Goal: Task Accomplishment & Management: Complete application form

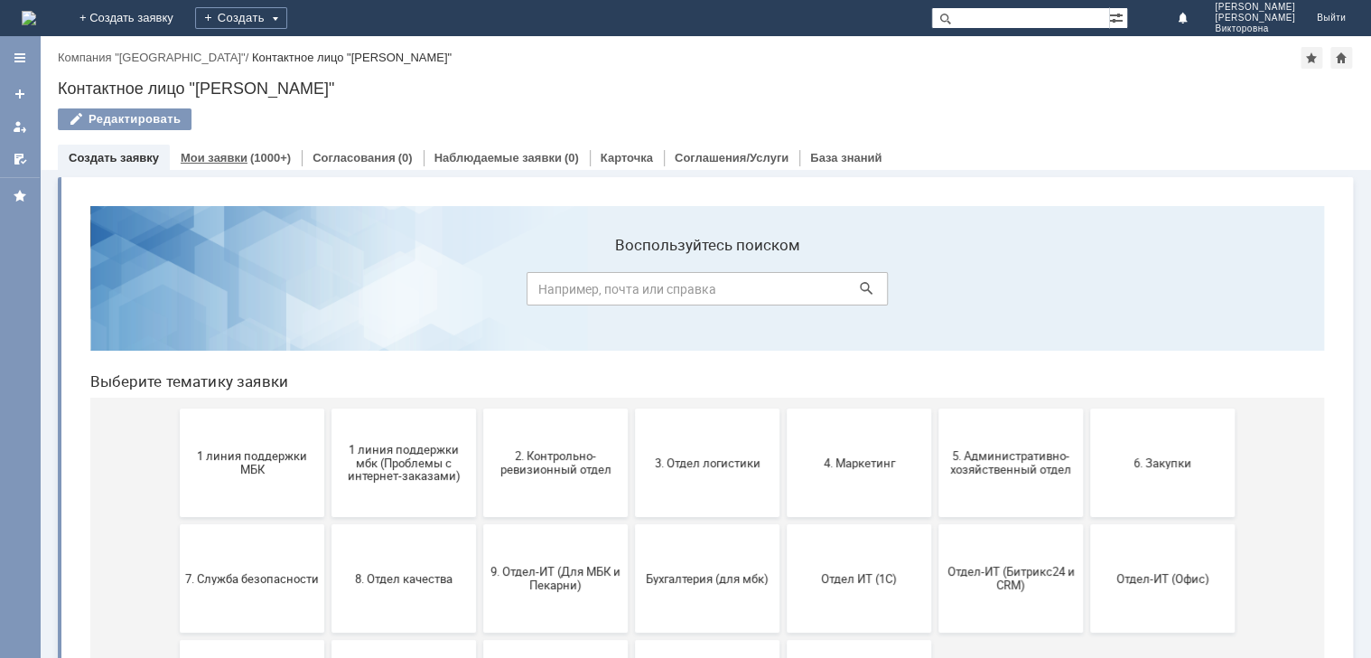
click at [219, 158] on link "Мои заявки" at bounding box center [214, 158] width 67 height 14
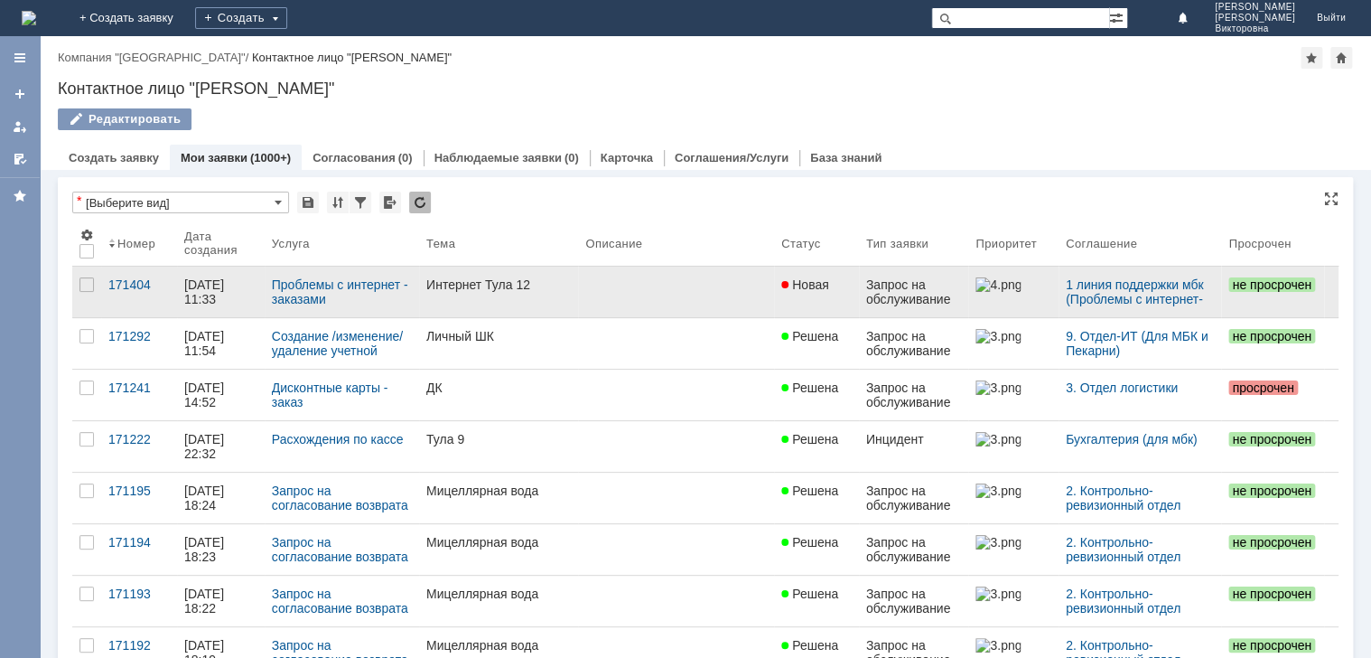
click at [452, 275] on link "Интернет Тула 12" at bounding box center [498, 291] width 159 height 51
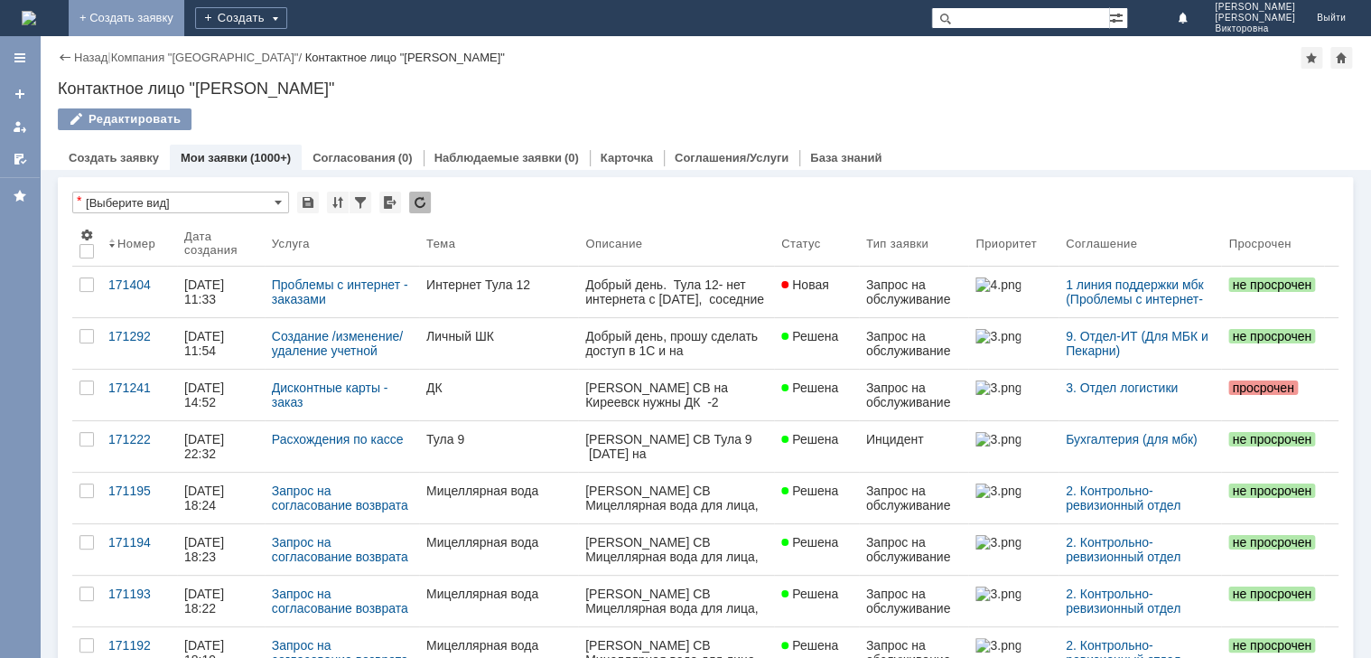
click at [184, 21] on link "+ Создать заявку" at bounding box center [127, 18] width 116 height 36
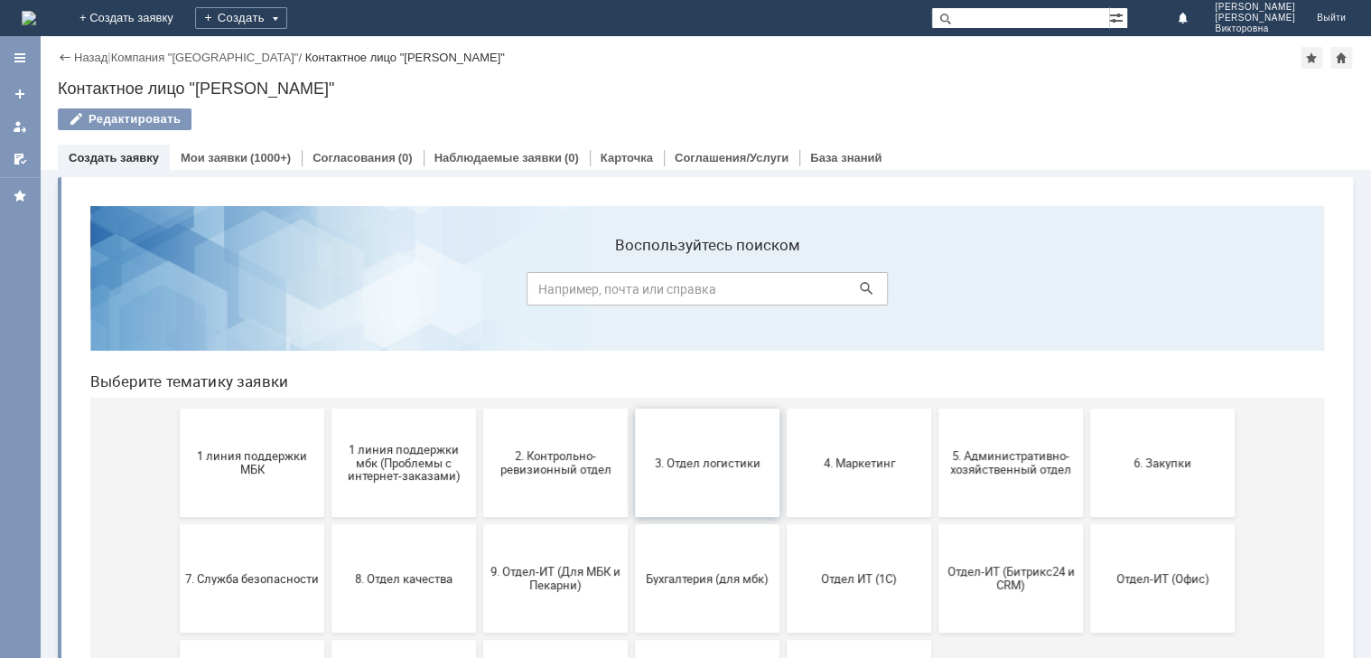
click at [673, 480] on button "3. Отдел логистики" at bounding box center [707, 462] width 145 height 108
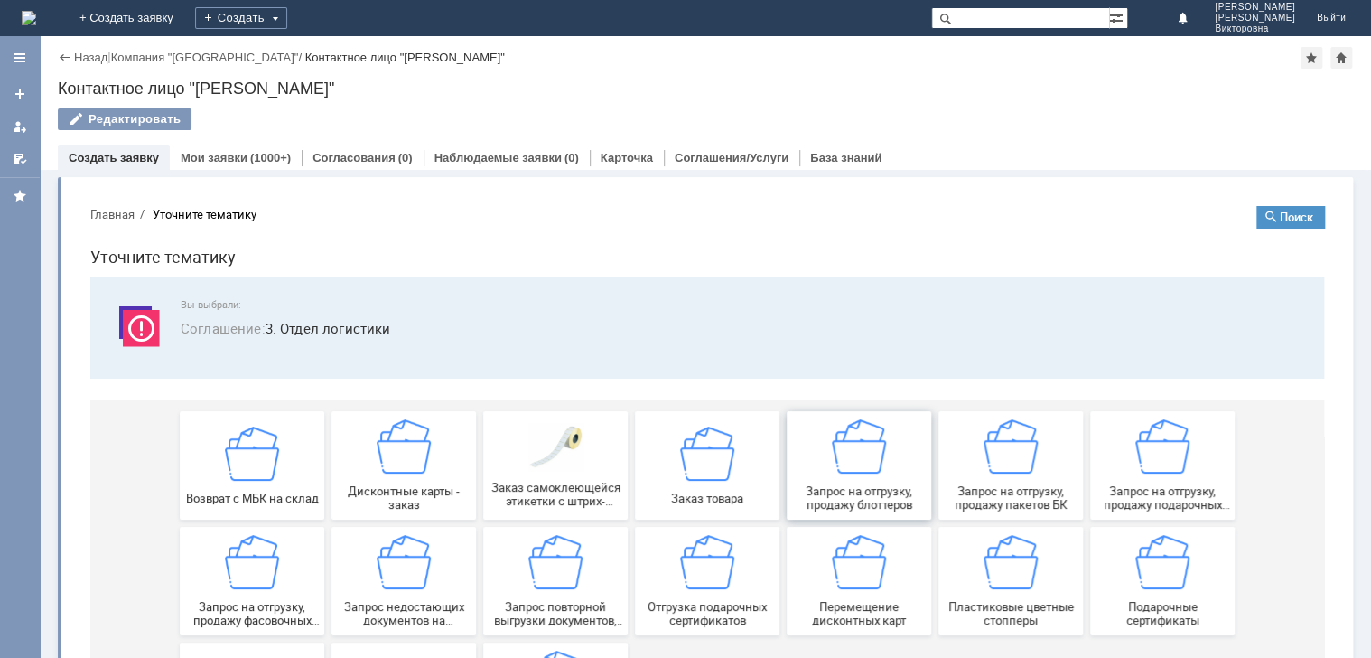
click at [853, 466] on img at bounding box center [859, 446] width 54 height 54
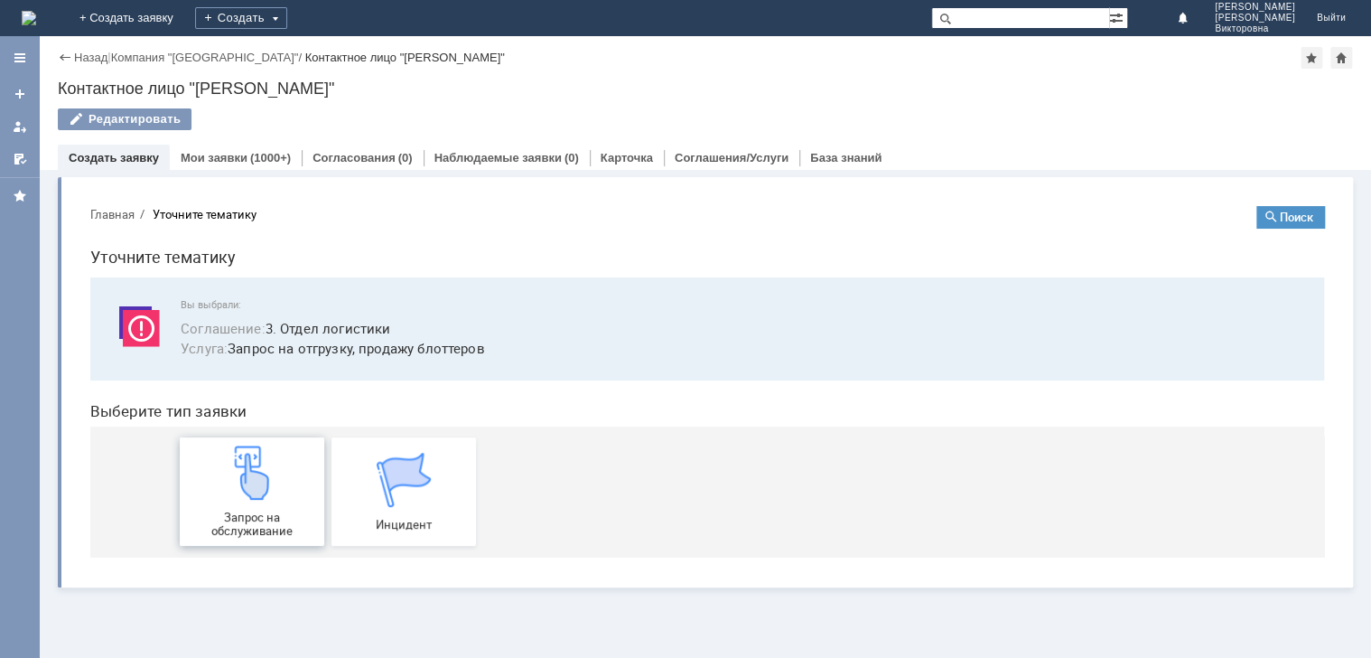
click at [259, 489] on img at bounding box center [252, 472] width 54 height 54
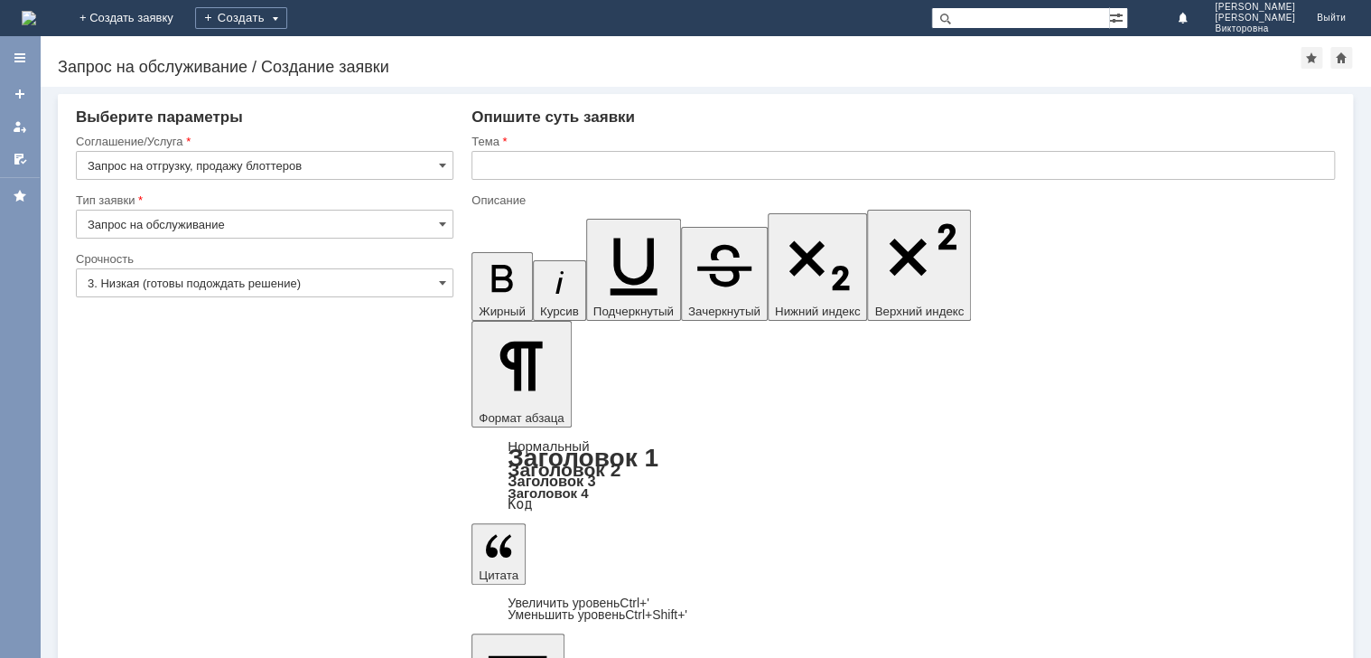
click at [573, 176] on input "text" at bounding box center [902, 165] width 863 height 29
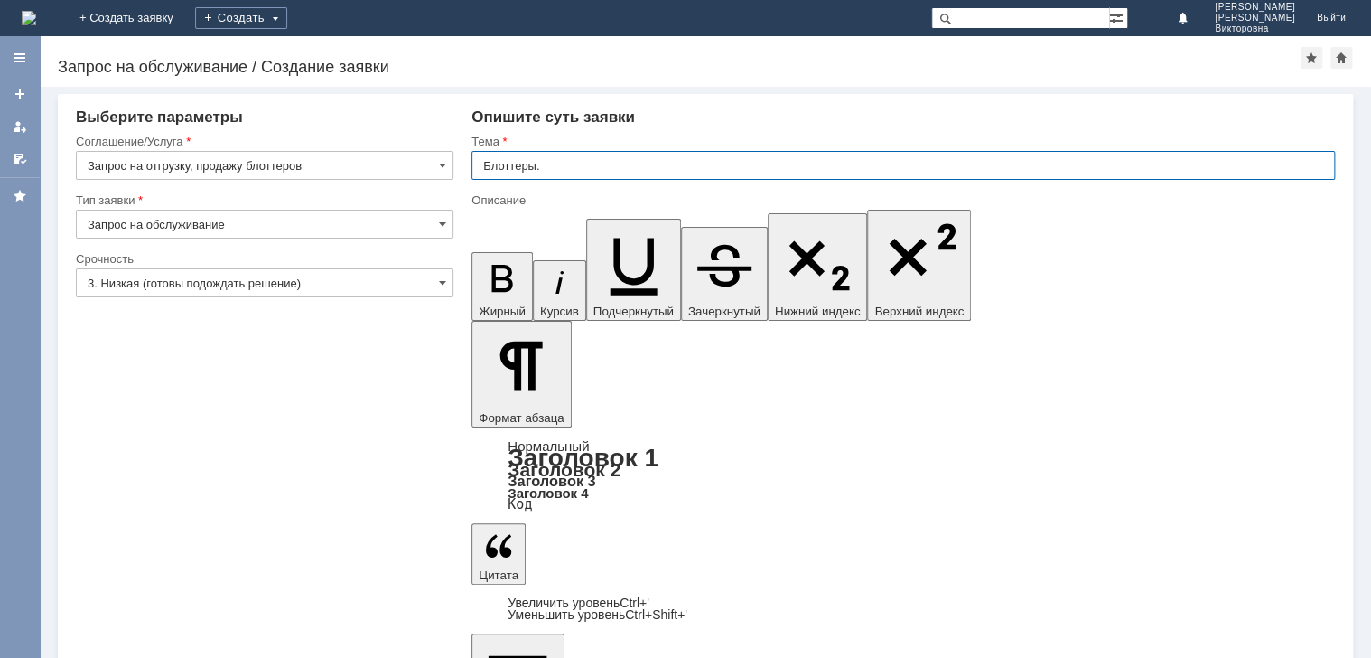
type input "Блоттеры."
click at [360, 284] on input "3. Низкая (готовы подождать решение)" at bounding box center [265, 282] width 378 height 29
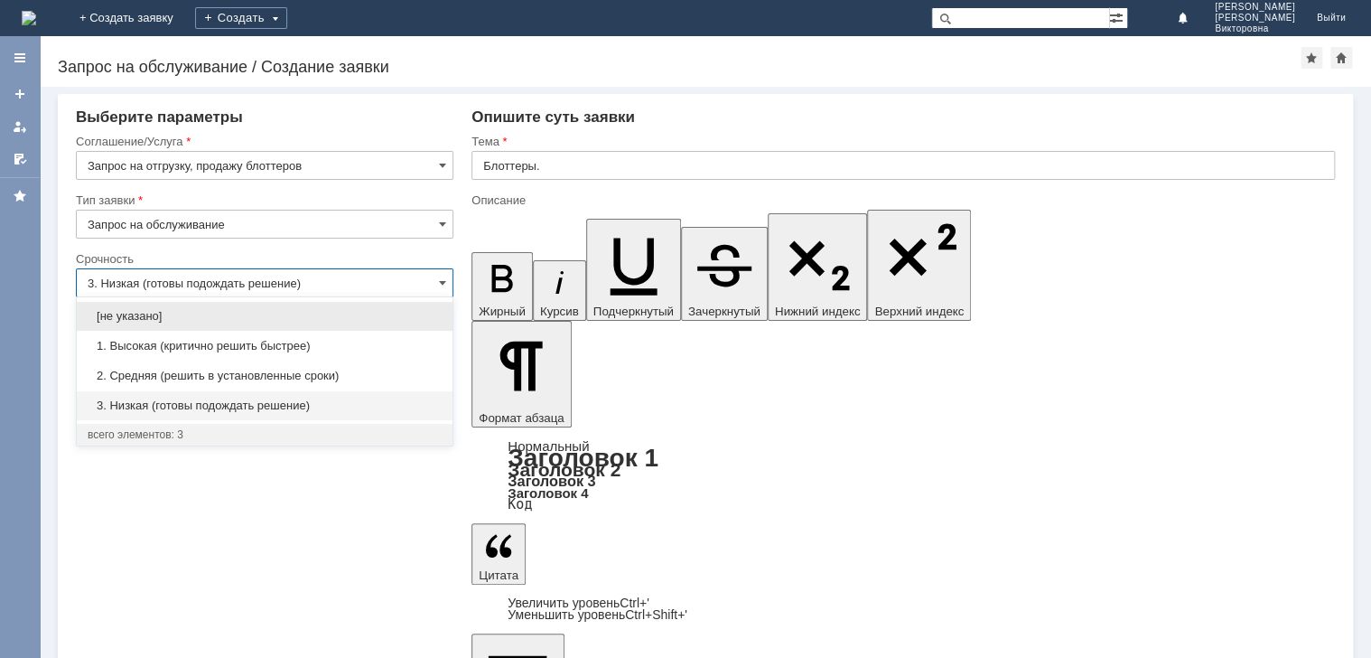
drag, startPoint x: 308, startPoint y: 378, endPoint x: 33, endPoint y: 454, distance: 286.0
click at [307, 378] on span "2. Средняя (решить в установленные сроки)" at bounding box center [265, 375] width 354 height 14
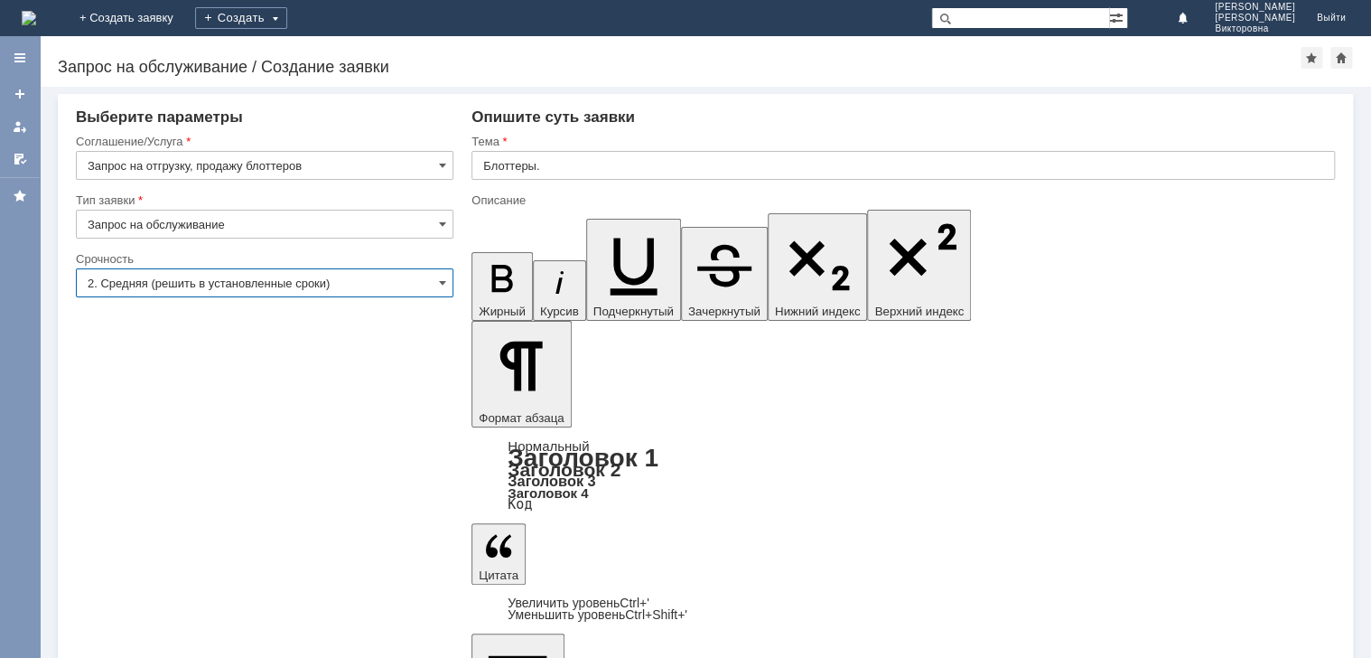
type input "2. Средняя (решить в установленные сроки)"
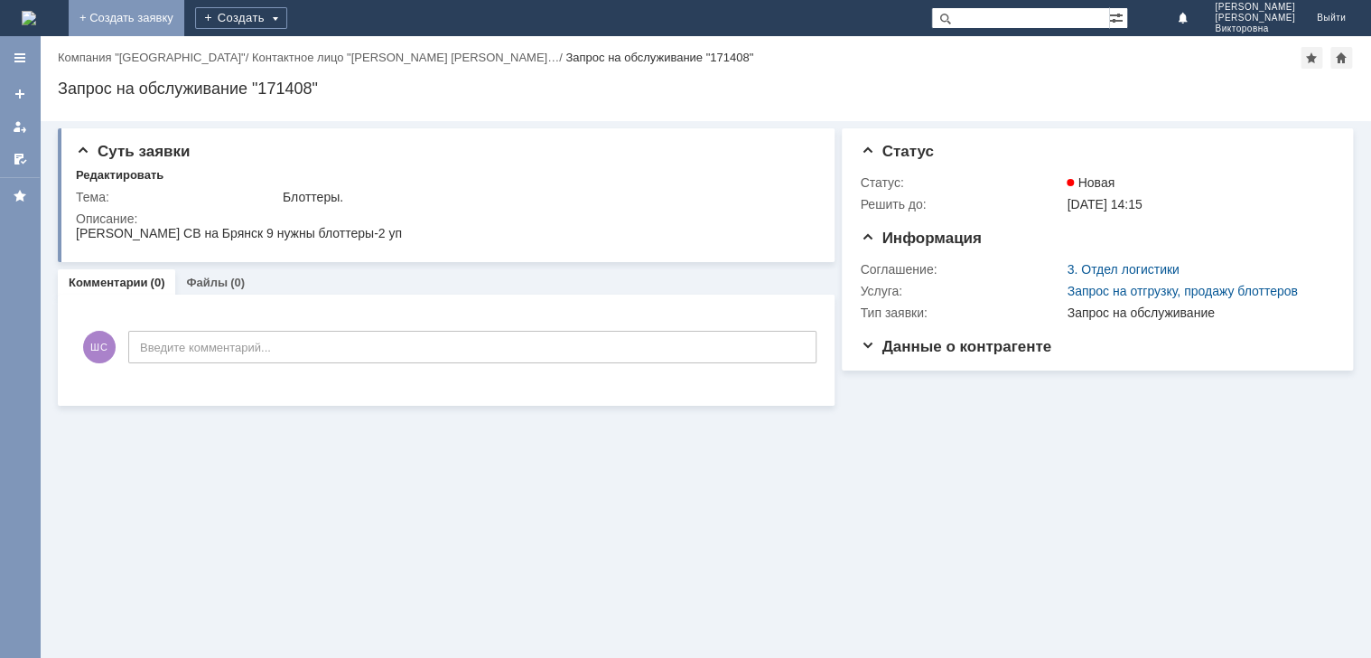
click at [184, 18] on link "+ Создать заявку" at bounding box center [127, 18] width 116 height 36
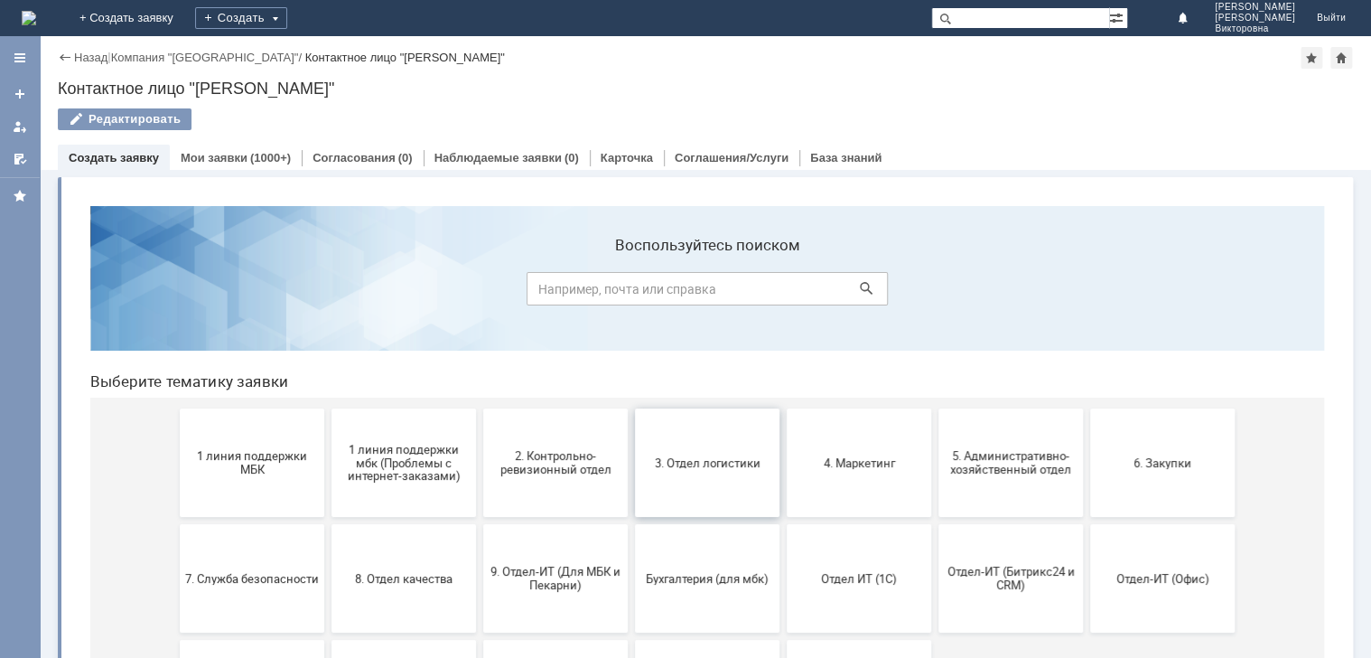
click at [692, 434] on button "3. Отдел логистики" at bounding box center [707, 462] width 145 height 108
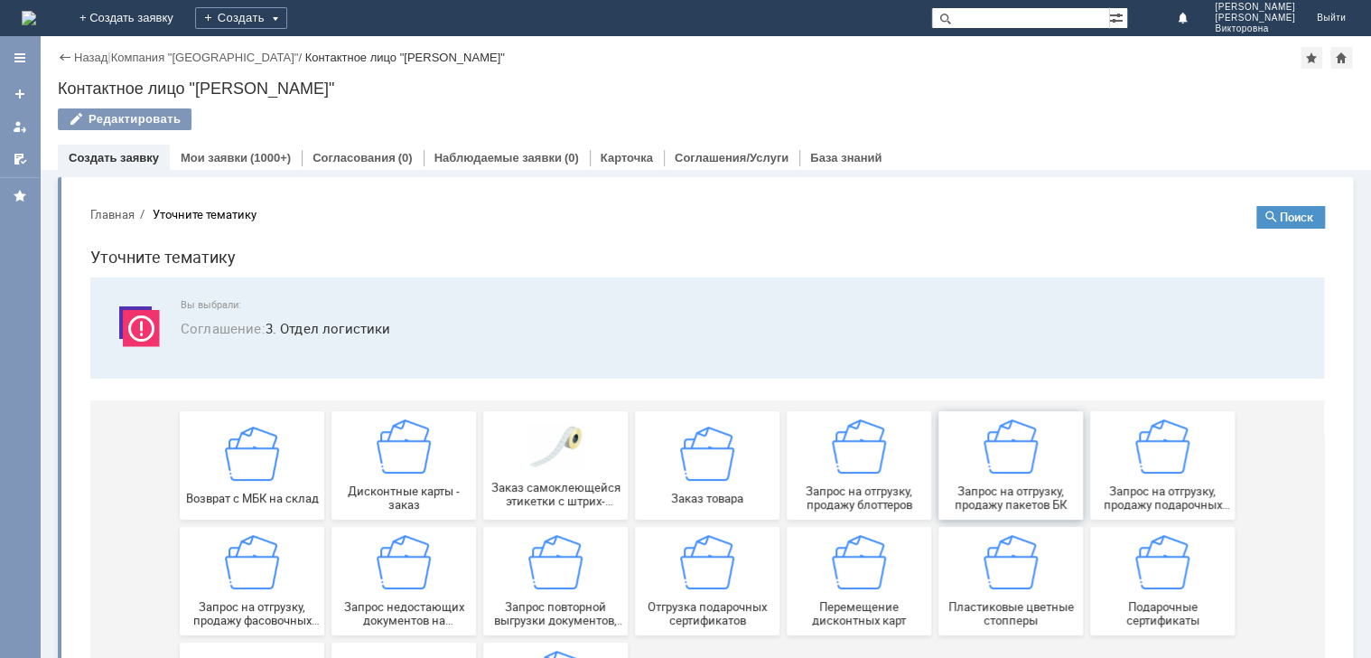
click at [995, 450] on img at bounding box center [1011, 446] width 54 height 54
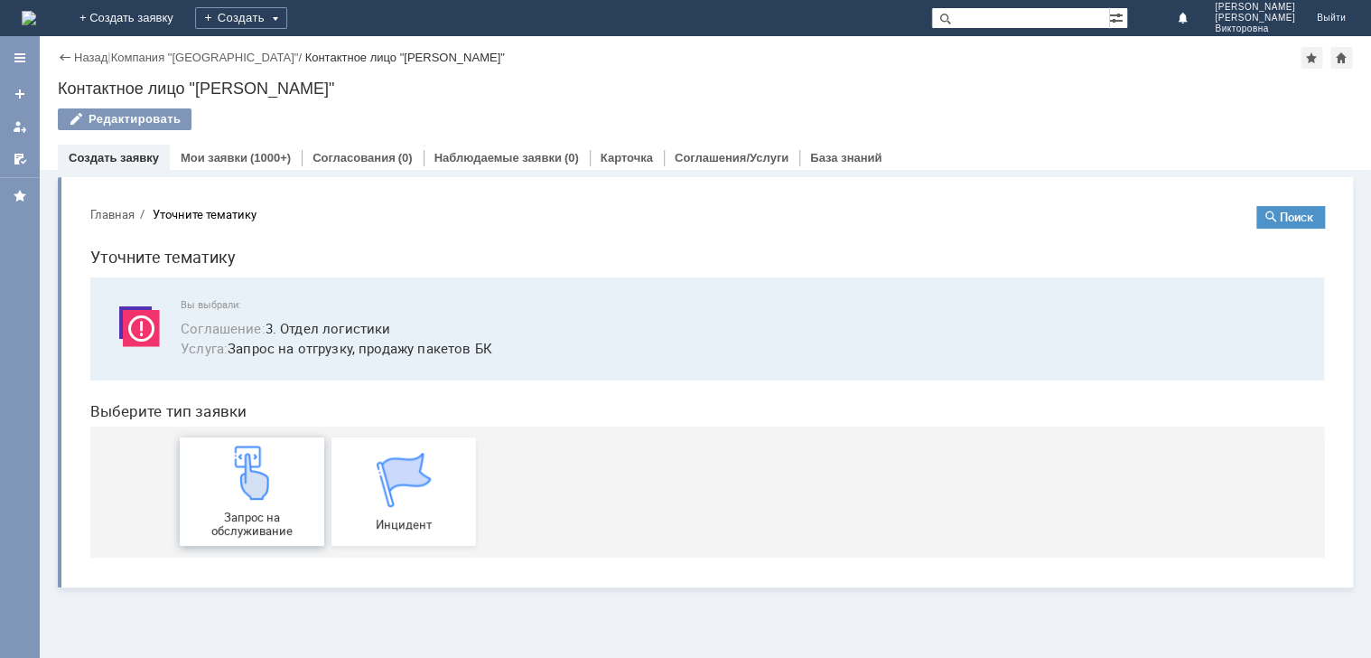
click at [235, 494] on img at bounding box center [252, 472] width 54 height 54
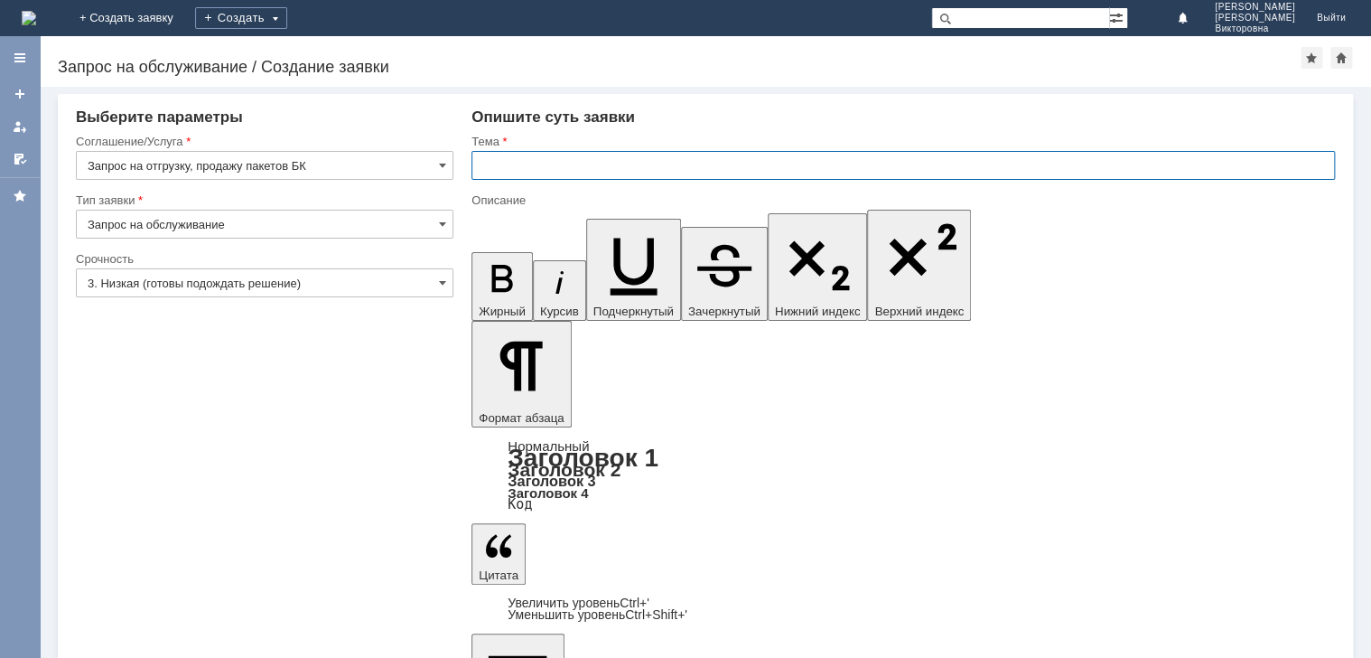
click at [542, 167] on input "text" at bounding box center [902, 165] width 863 height 29
type input "пакеты"
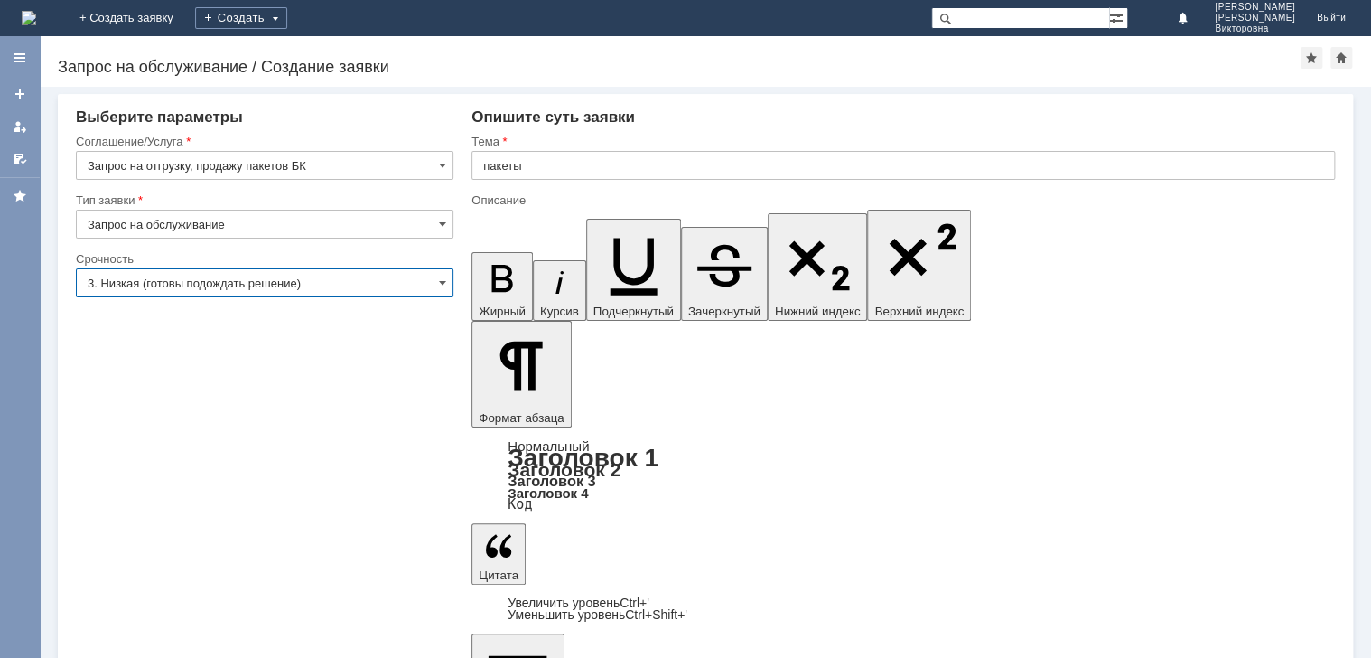
click at [169, 279] on input "3. Низкая (готовы подождать решение)" at bounding box center [265, 282] width 378 height 29
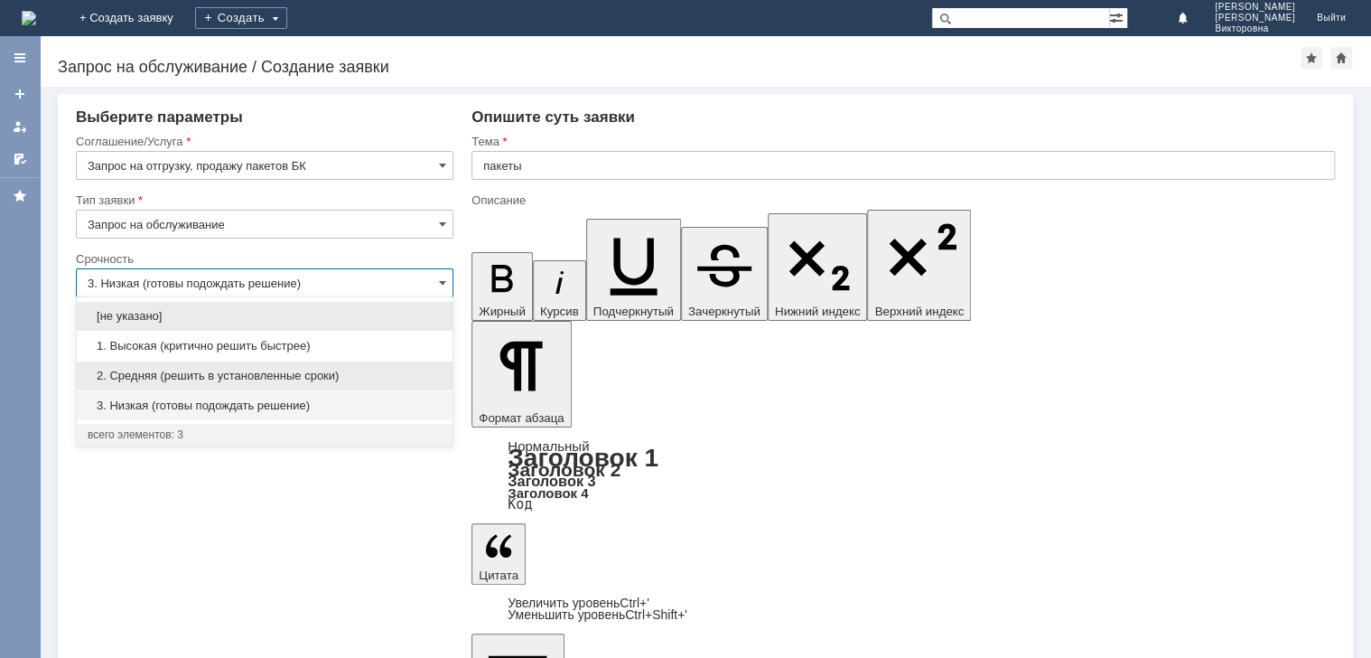
click at [178, 373] on span "2. Средняя (решить в установленные сроки)" at bounding box center [265, 375] width 354 height 14
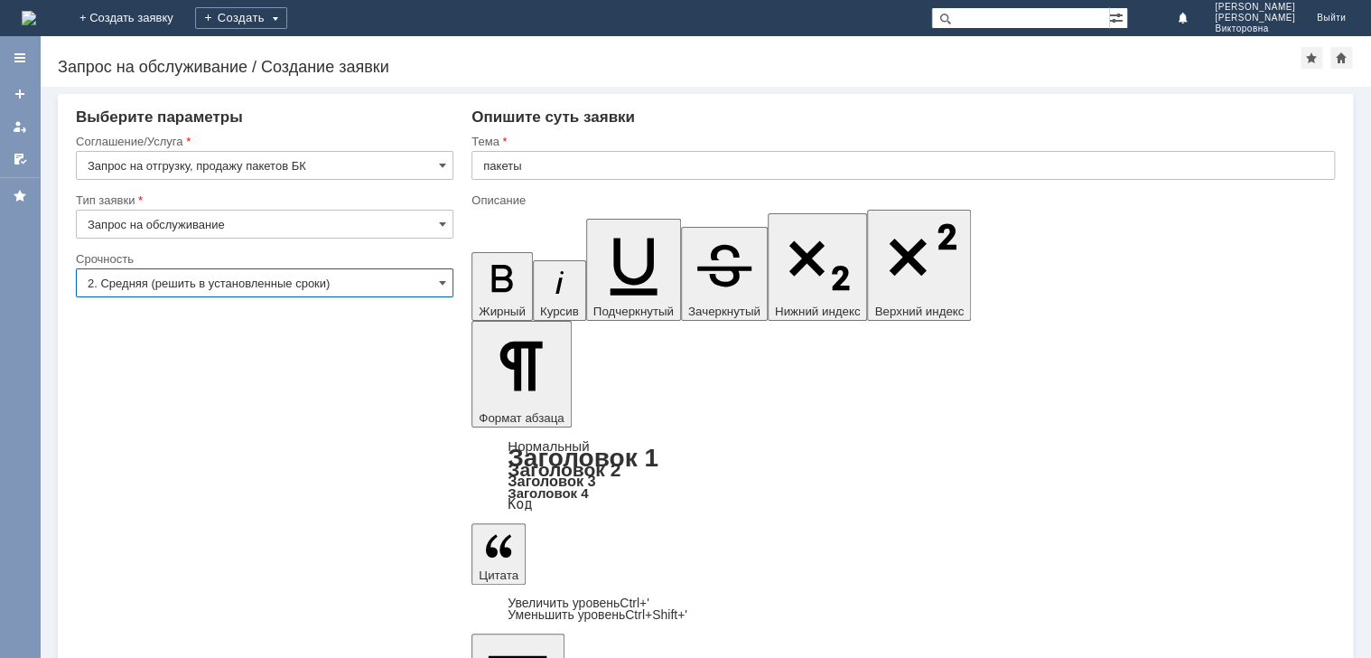
type input "2. Средняя (решить в установленные сроки)"
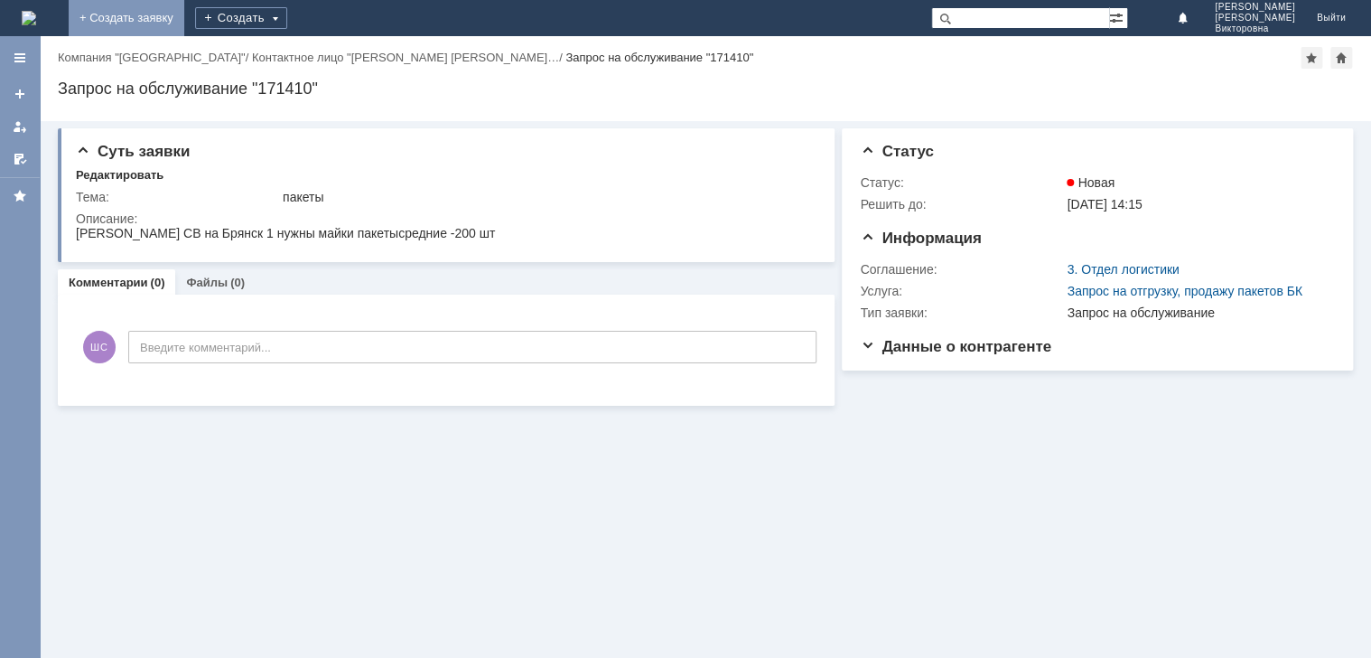
click at [184, 16] on link "+ Создать заявку" at bounding box center [127, 18] width 116 height 36
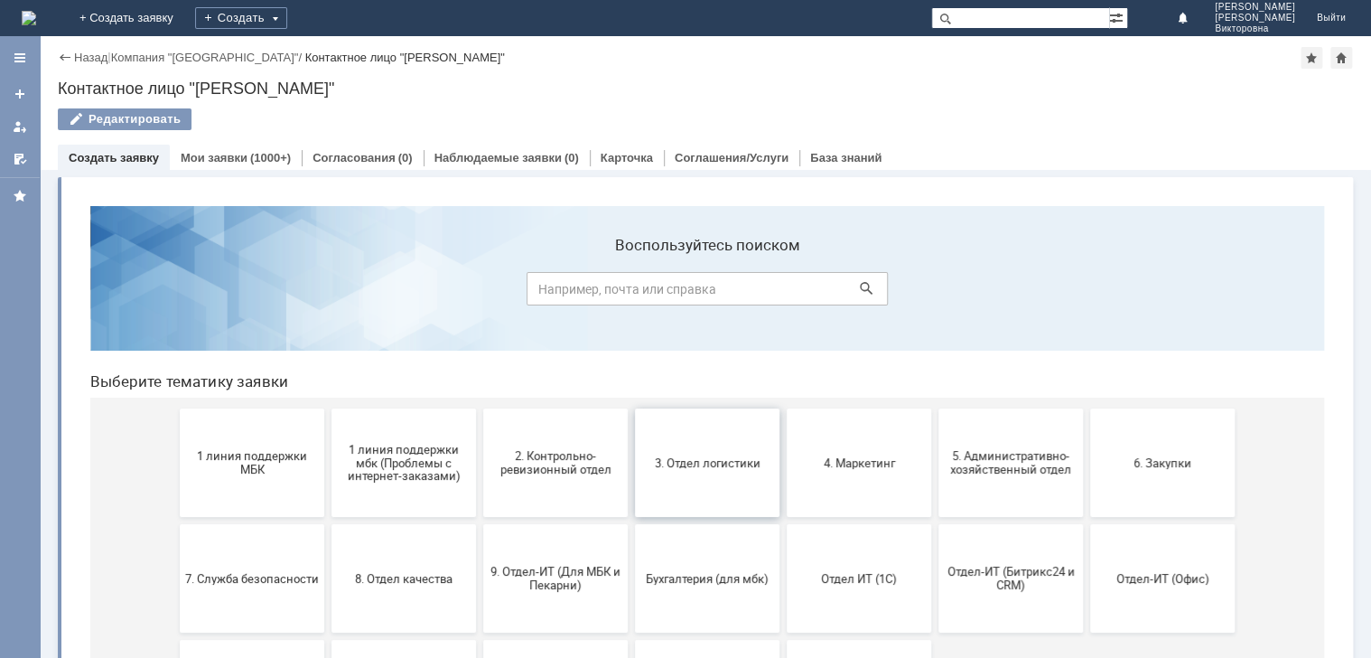
click at [693, 455] on span "3. Отдел логистики" at bounding box center [707, 462] width 134 height 14
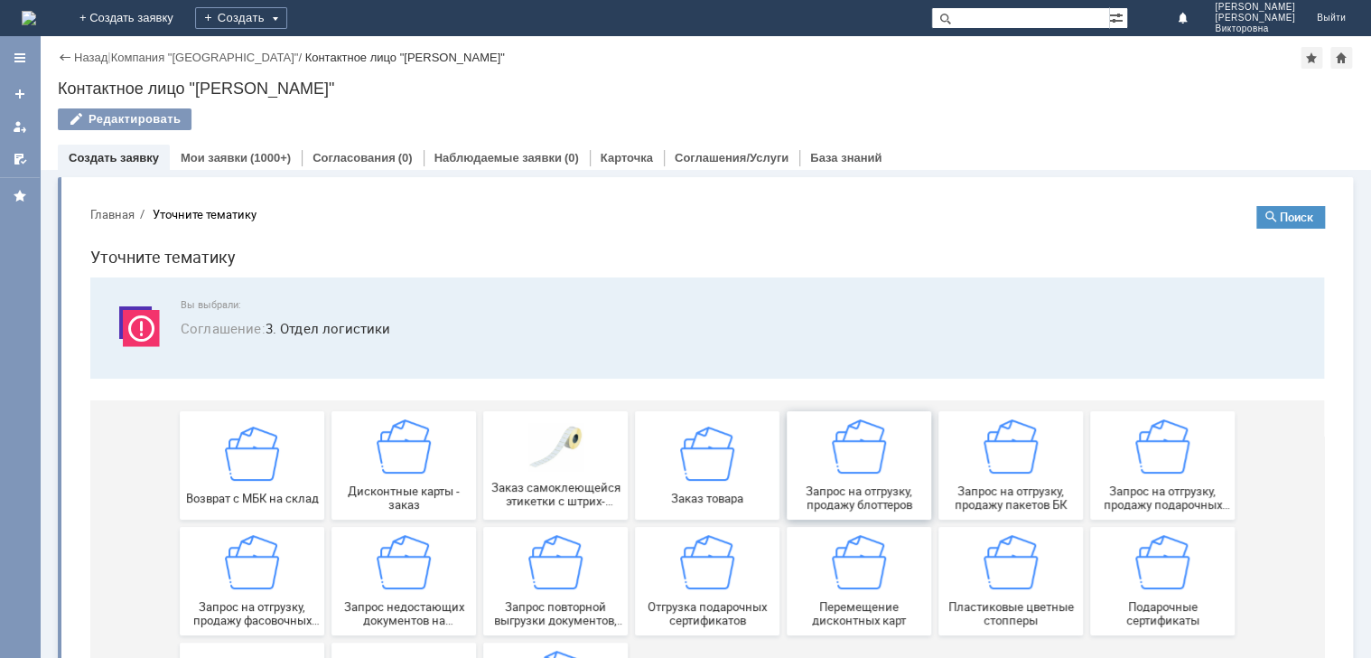
click at [835, 470] on img at bounding box center [859, 446] width 54 height 54
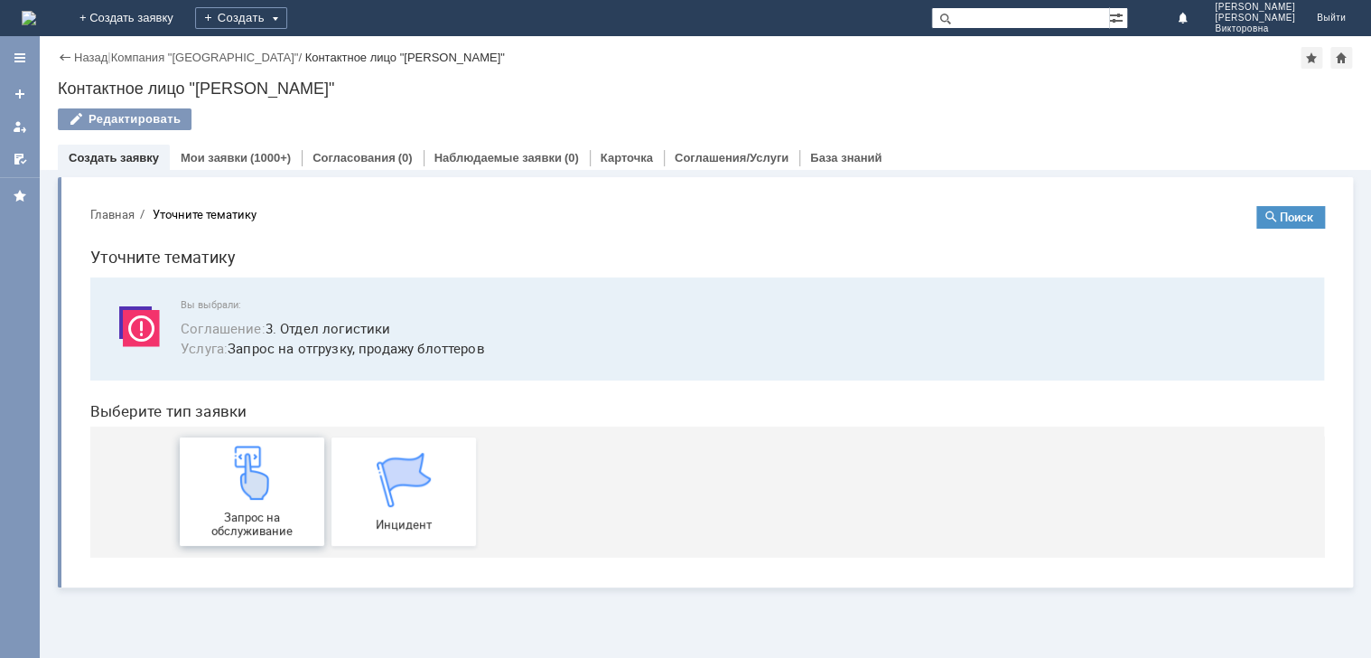
click at [237, 489] on img at bounding box center [252, 472] width 54 height 54
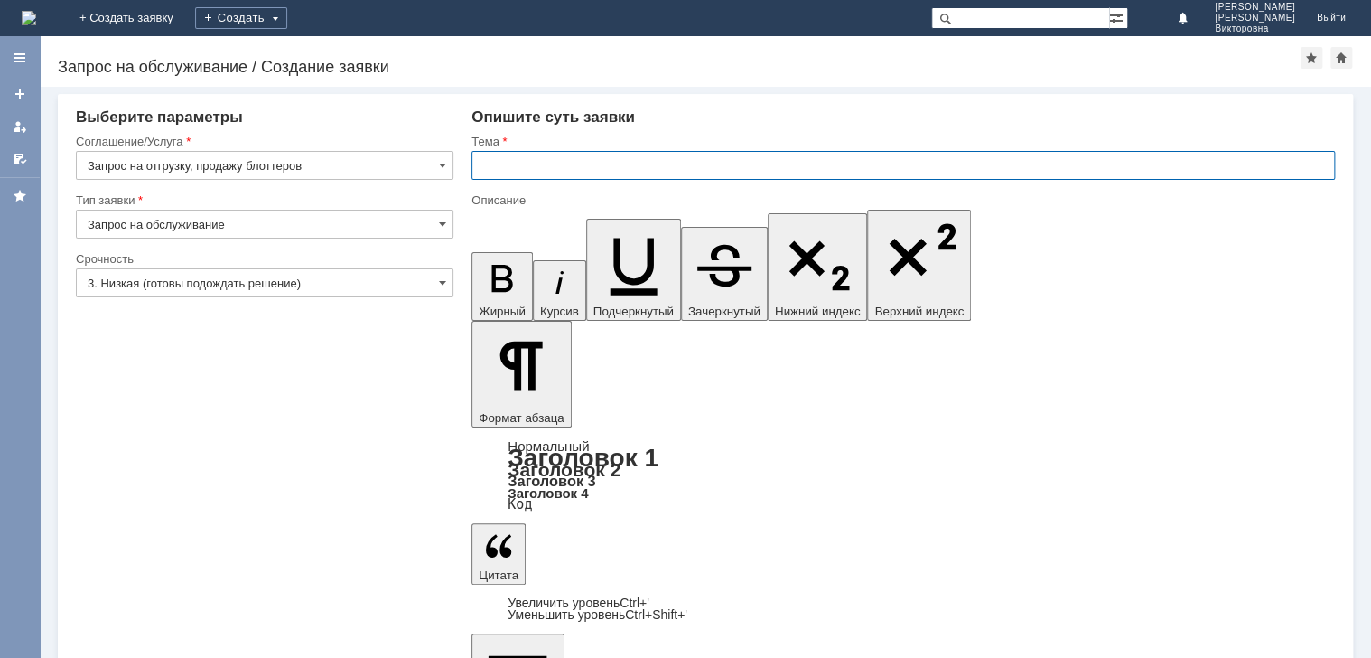
click at [501, 154] on input "text" at bounding box center [902, 165] width 863 height 29
type input "Блоттеры"
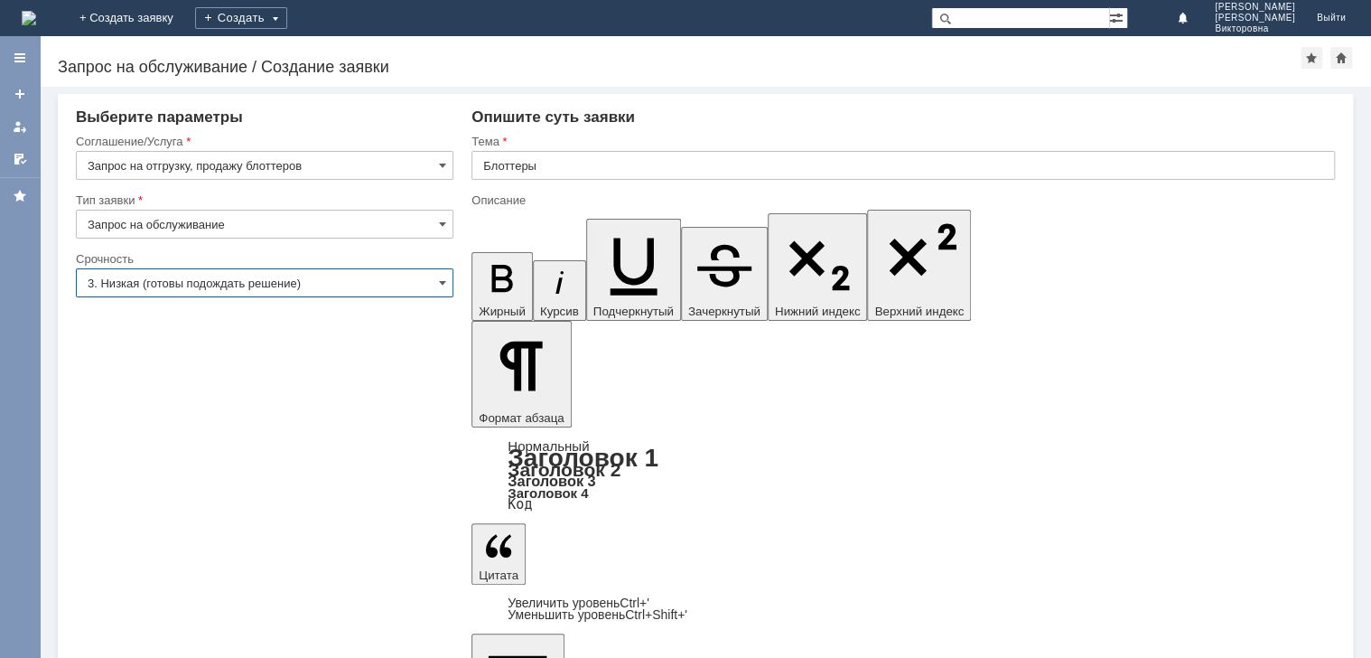
click at [200, 294] on input "3. Низкая (готовы подождать решение)" at bounding box center [265, 282] width 378 height 29
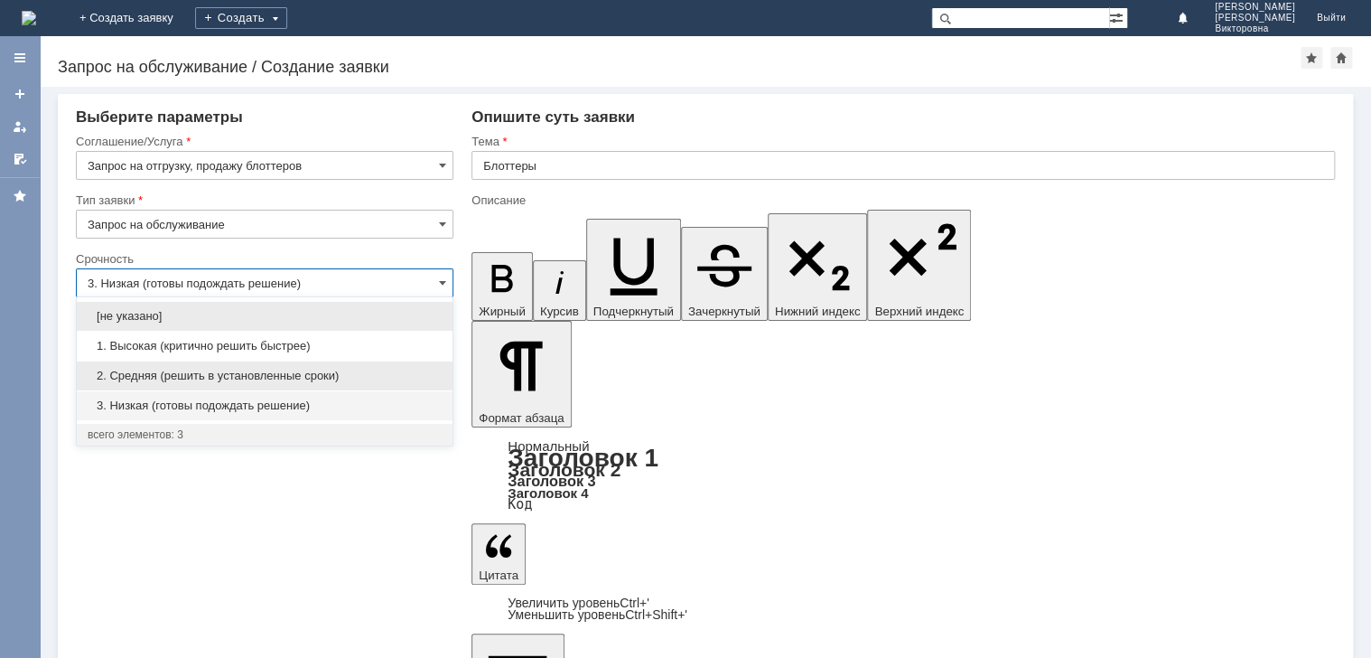
click at [198, 378] on span "2. Средняя (решить в установленные сроки)" at bounding box center [265, 375] width 354 height 14
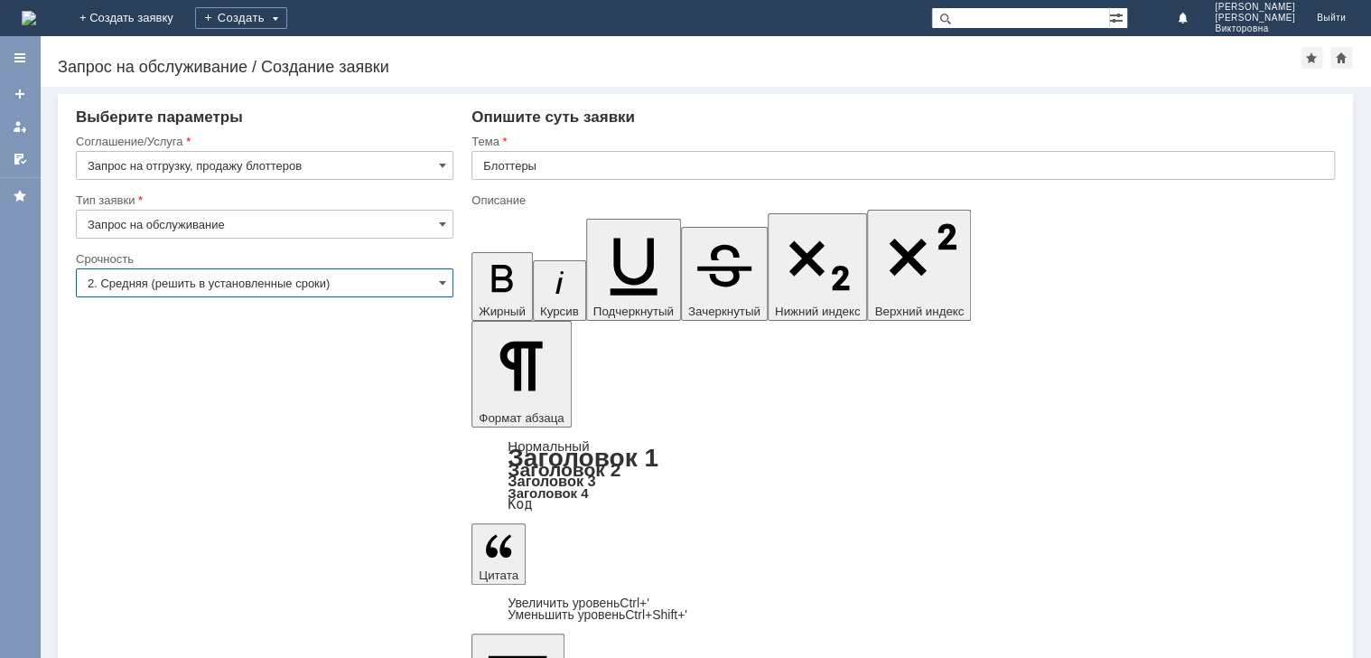
type input "2. Средняя (решить в установленные сроки)"
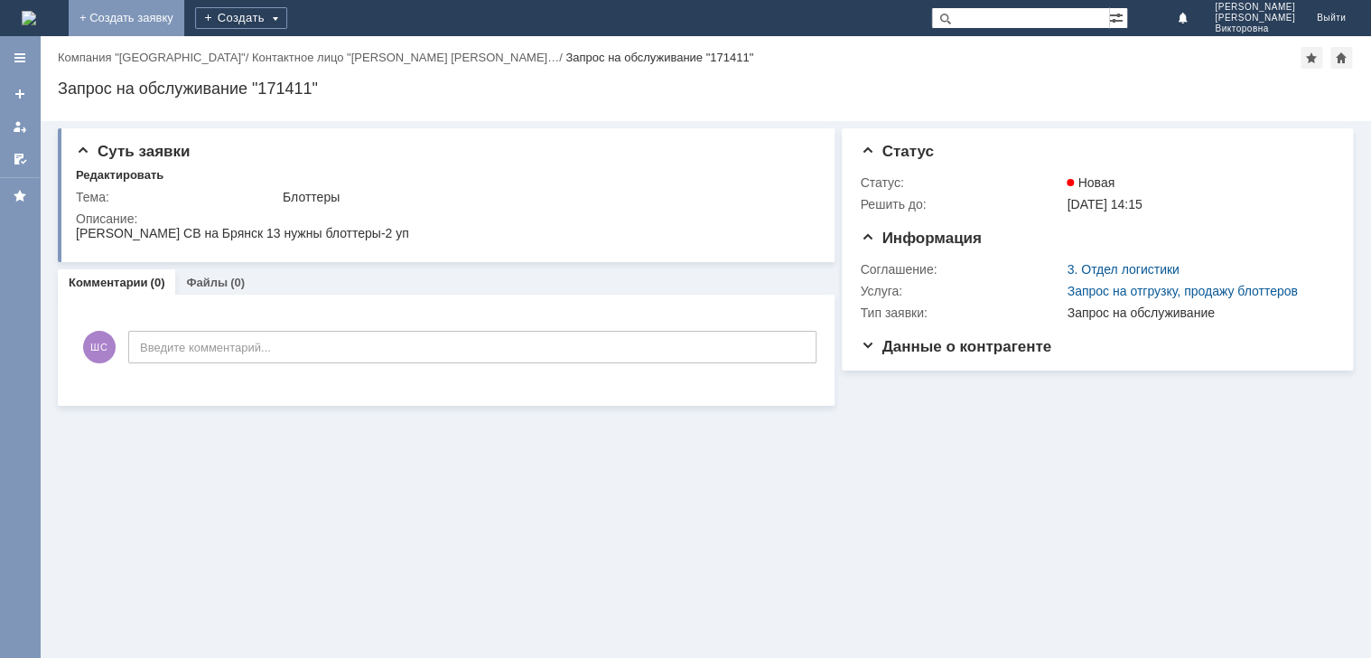
click at [184, 24] on link "+ Создать заявку" at bounding box center [127, 18] width 116 height 36
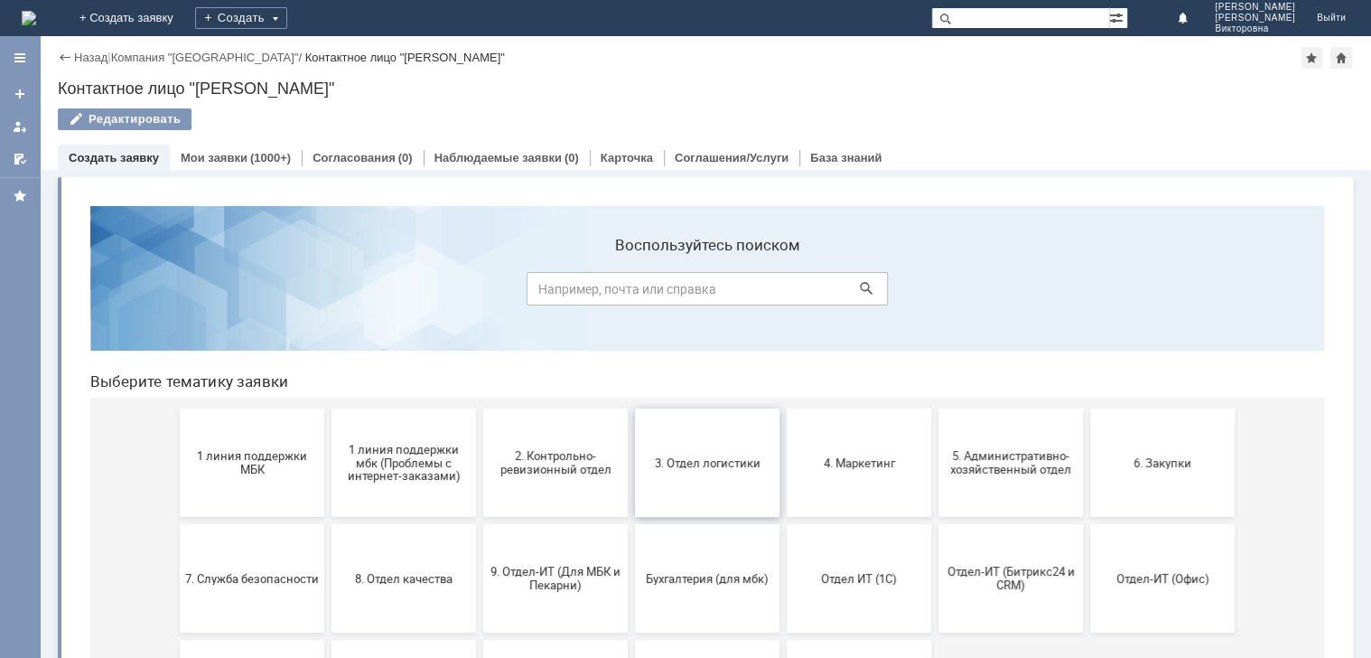
click at [668, 441] on button "3. Отдел логистики" at bounding box center [707, 462] width 145 height 108
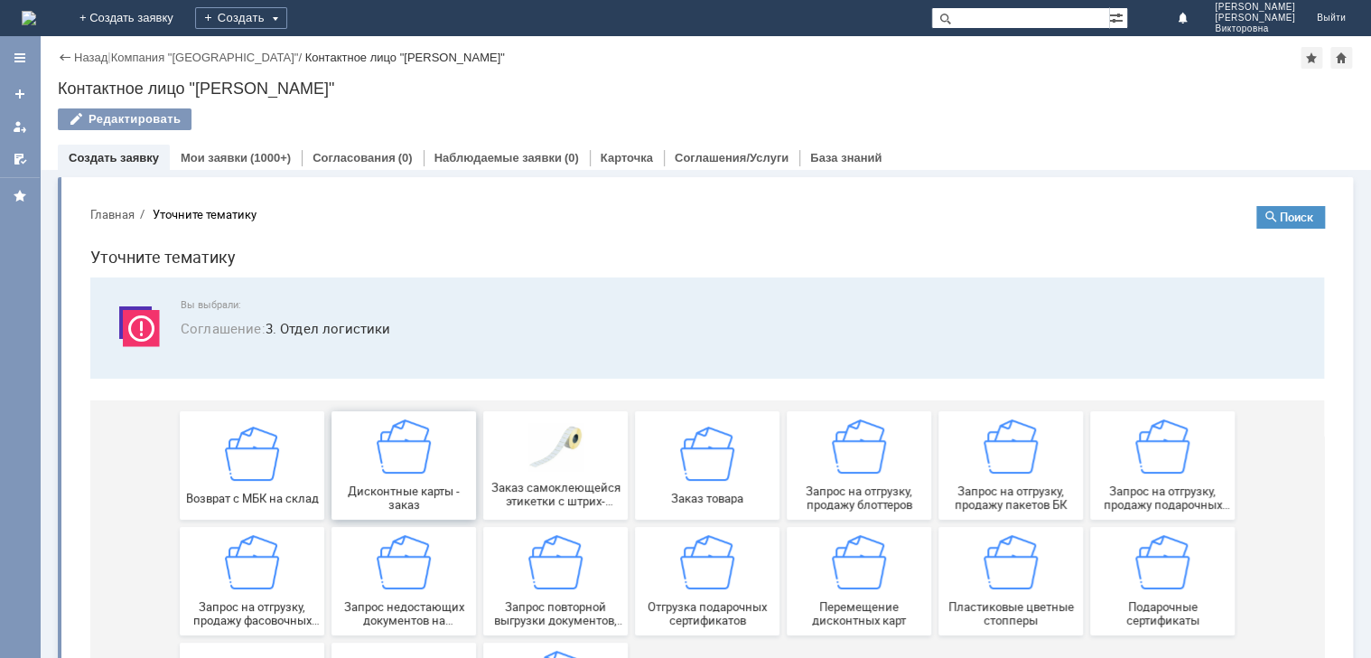
click at [414, 460] on img at bounding box center [404, 446] width 54 height 54
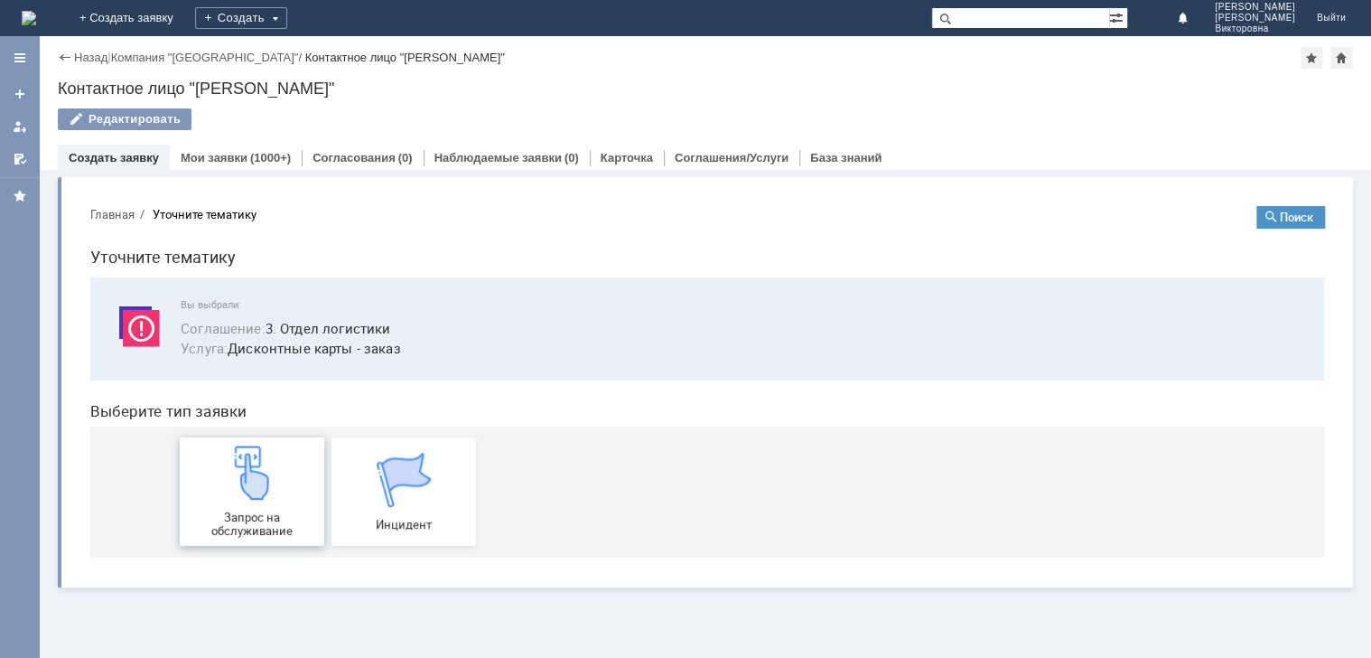
click at [253, 469] on img at bounding box center [252, 472] width 54 height 54
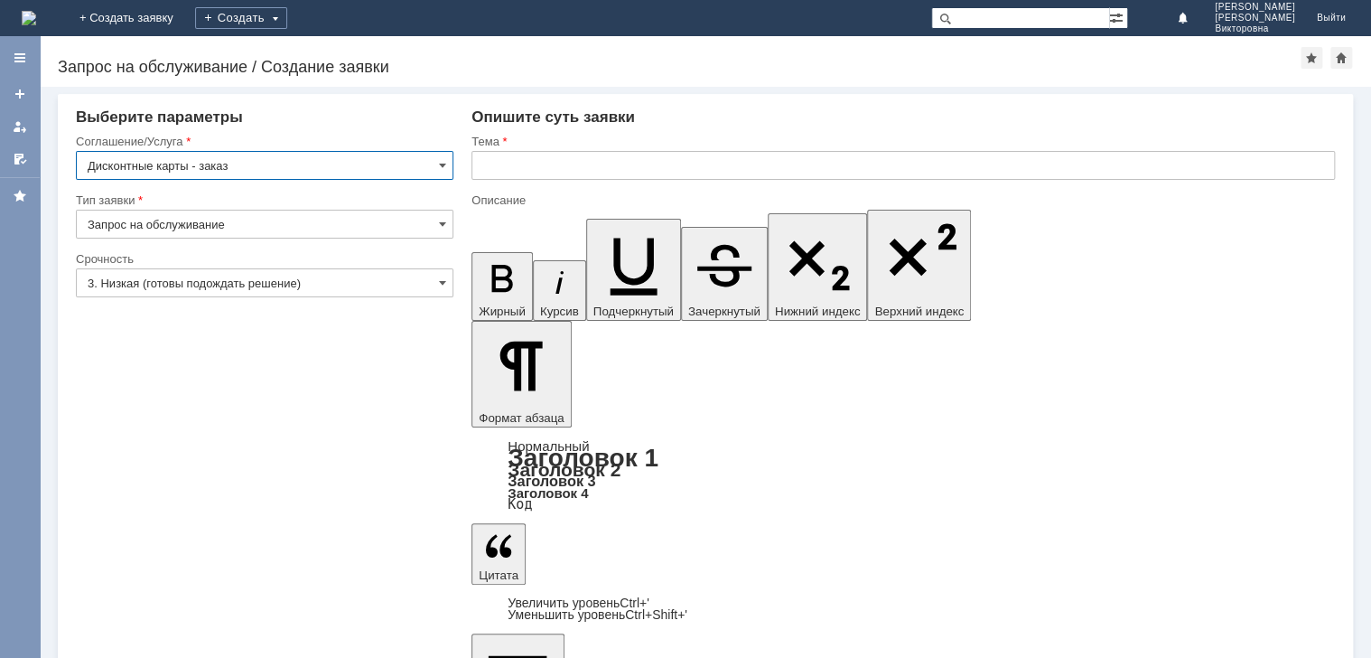
click at [491, 168] on input "text" at bounding box center [902, 165] width 863 height 29
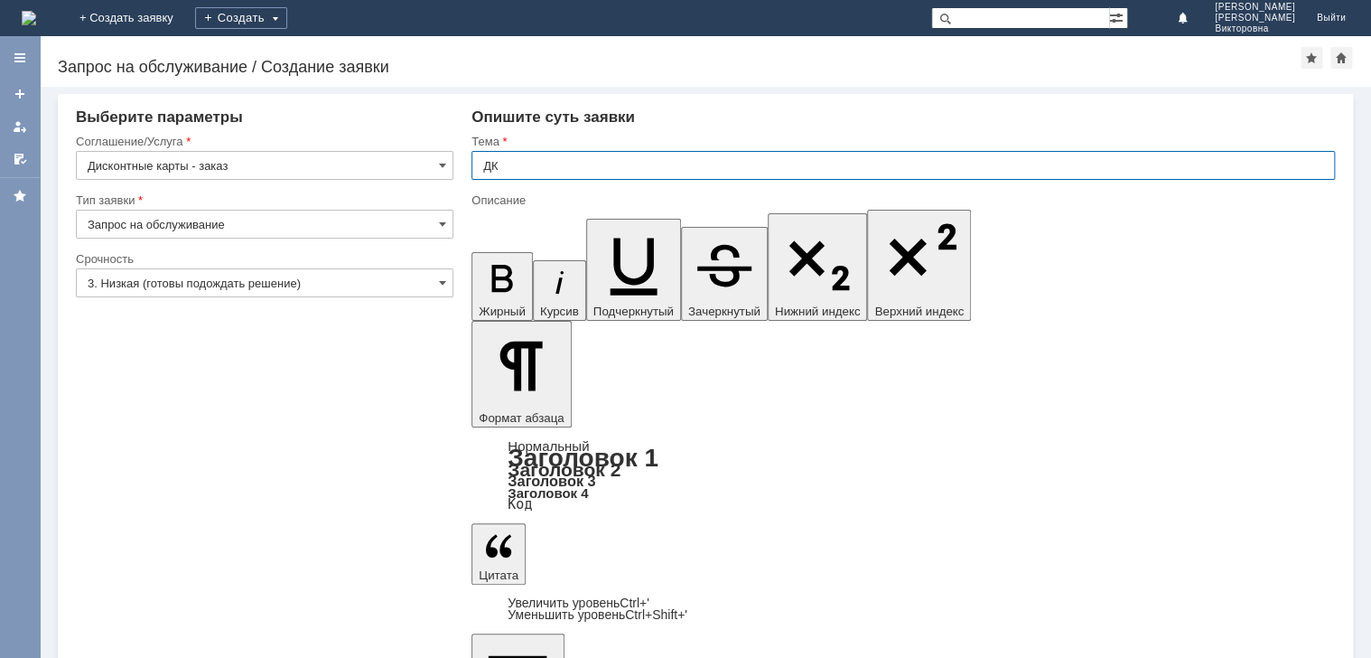
type input "ДК"
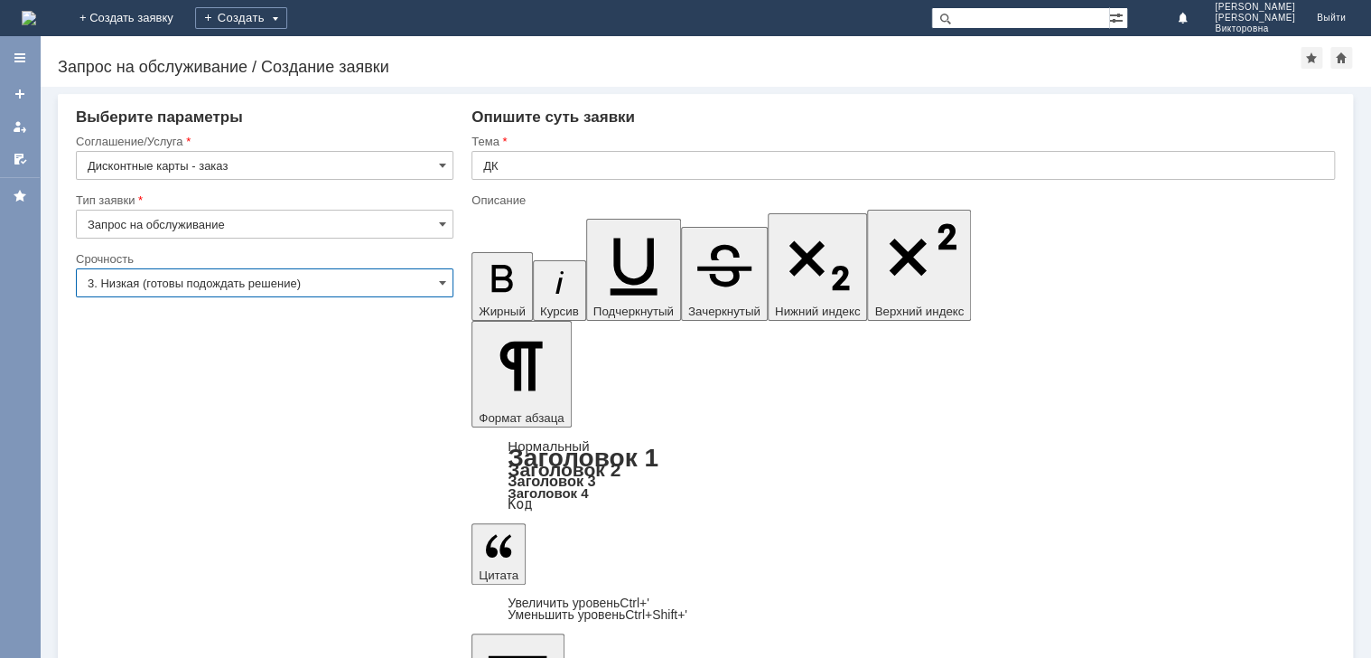
click at [174, 282] on input "3. Низкая (готовы подождать решение)" at bounding box center [265, 282] width 378 height 29
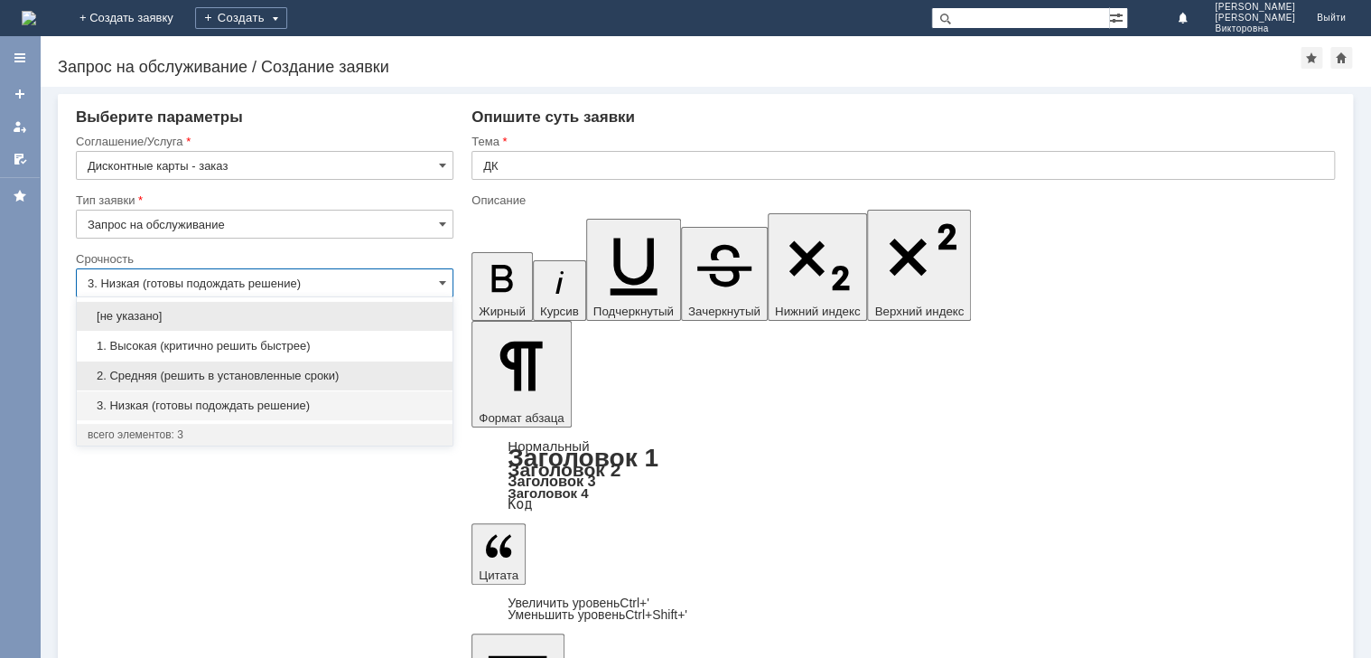
click at [183, 377] on span "2. Средняя (решить в установленные сроки)" at bounding box center [265, 375] width 354 height 14
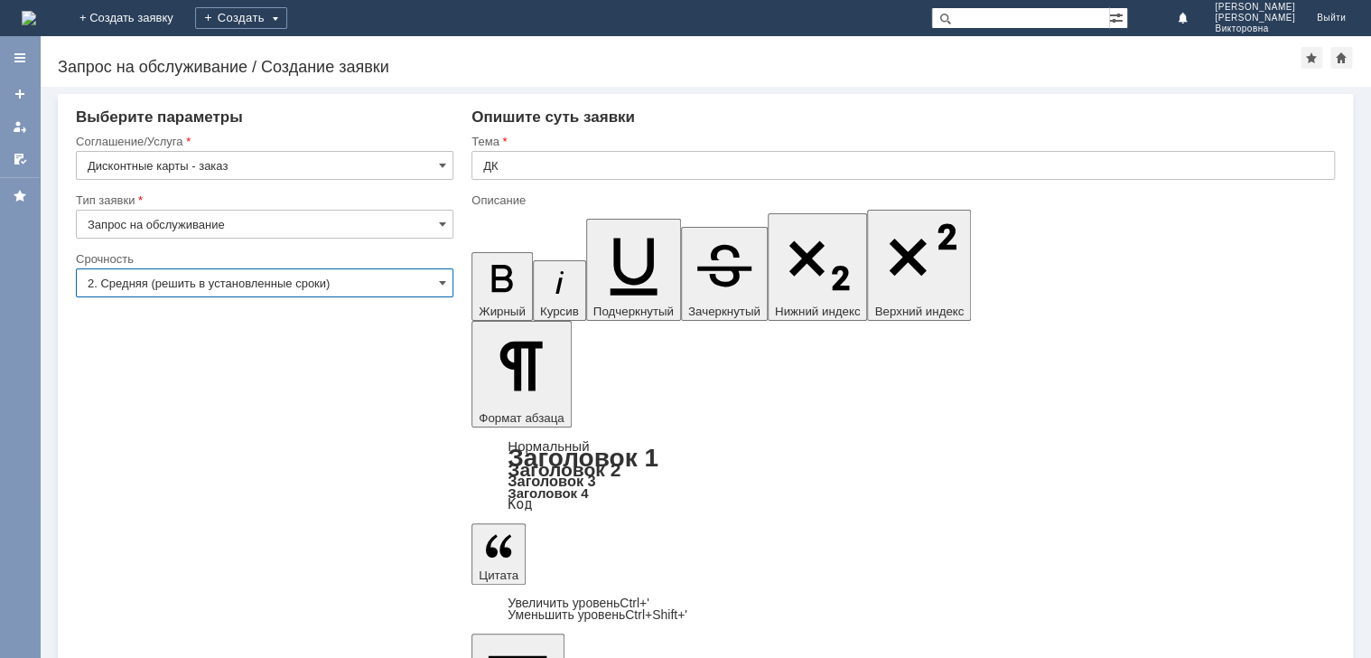
type input "2. Средняя (решить в установленные сроки)"
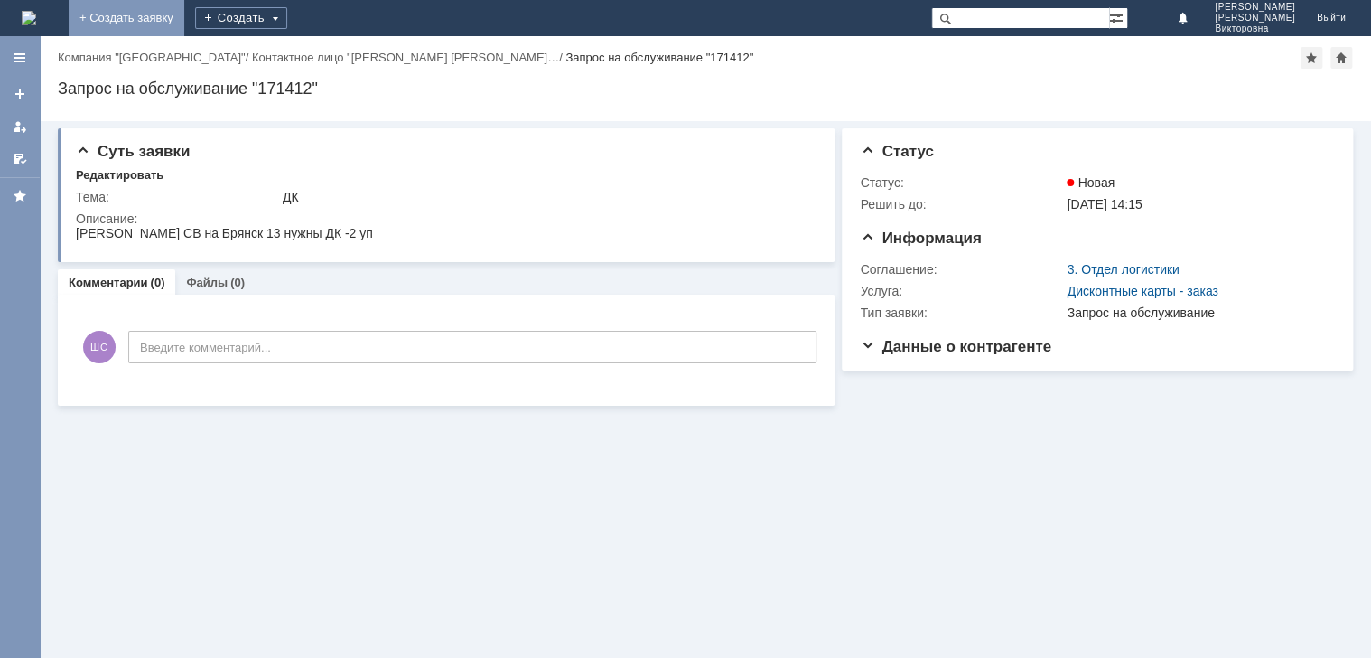
click at [184, 11] on link "+ Создать заявку" at bounding box center [127, 18] width 116 height 36
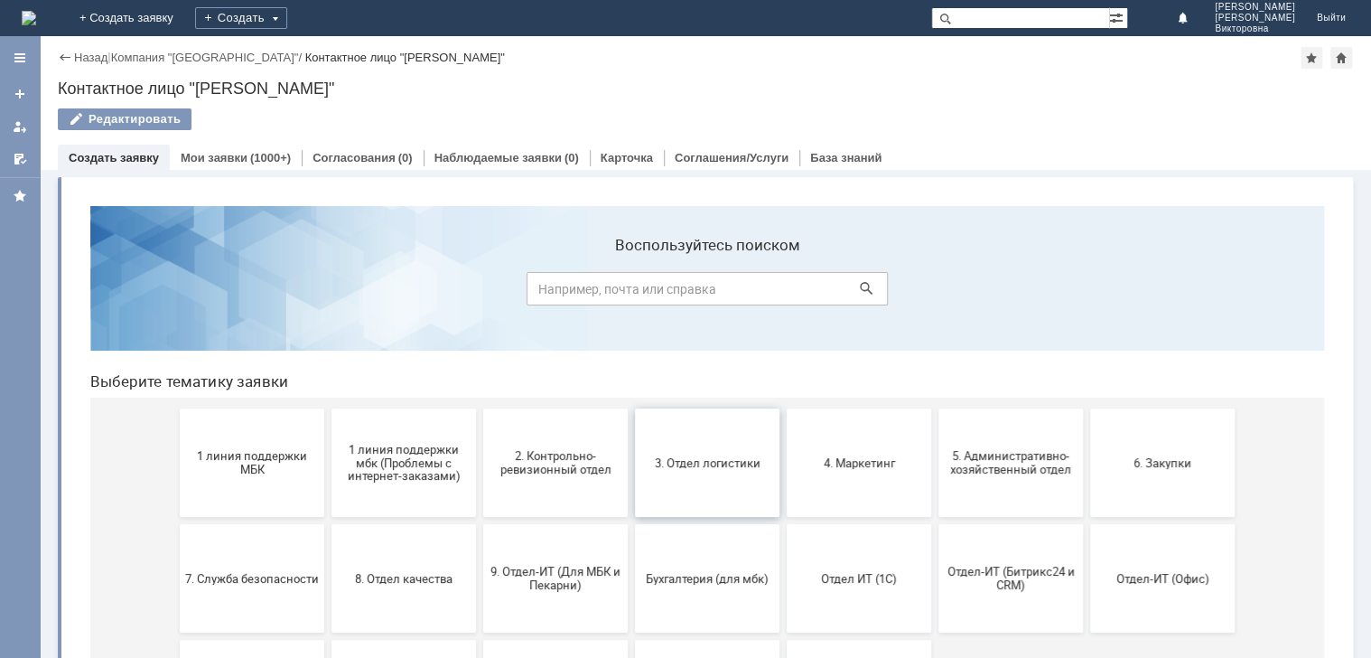
click at [695, 472] on button "3. Отдел логистики" at bounding box center [707, 462] width 145 height 108
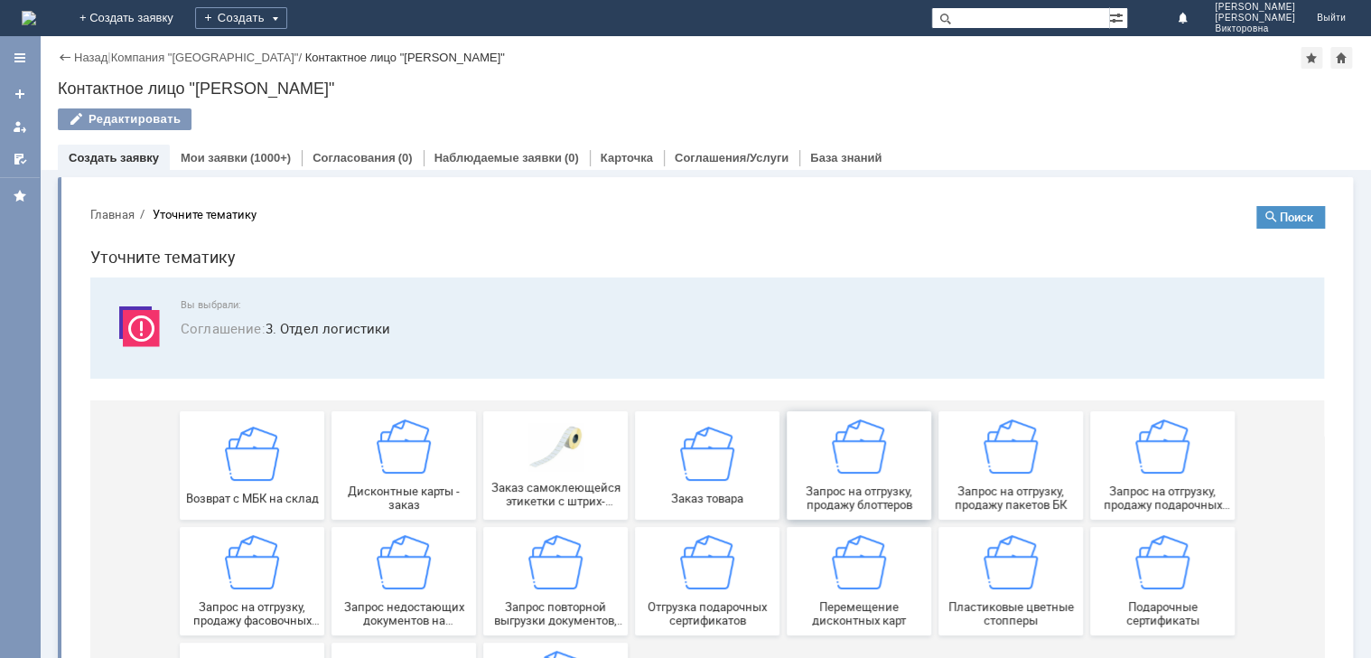
click at [853, 465] on img at bounding box center [859, 446] width 54 height 54
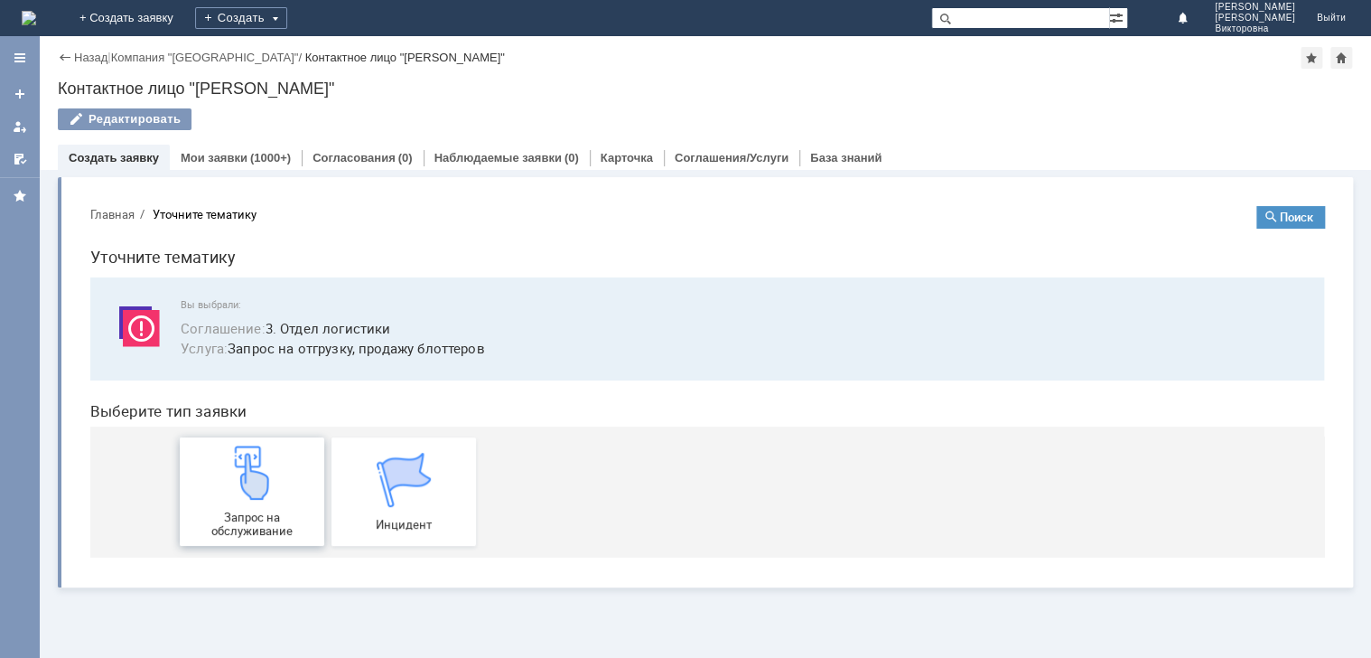
click at [270, 468] on img at bounding box center [252, 472] width 54 height 54
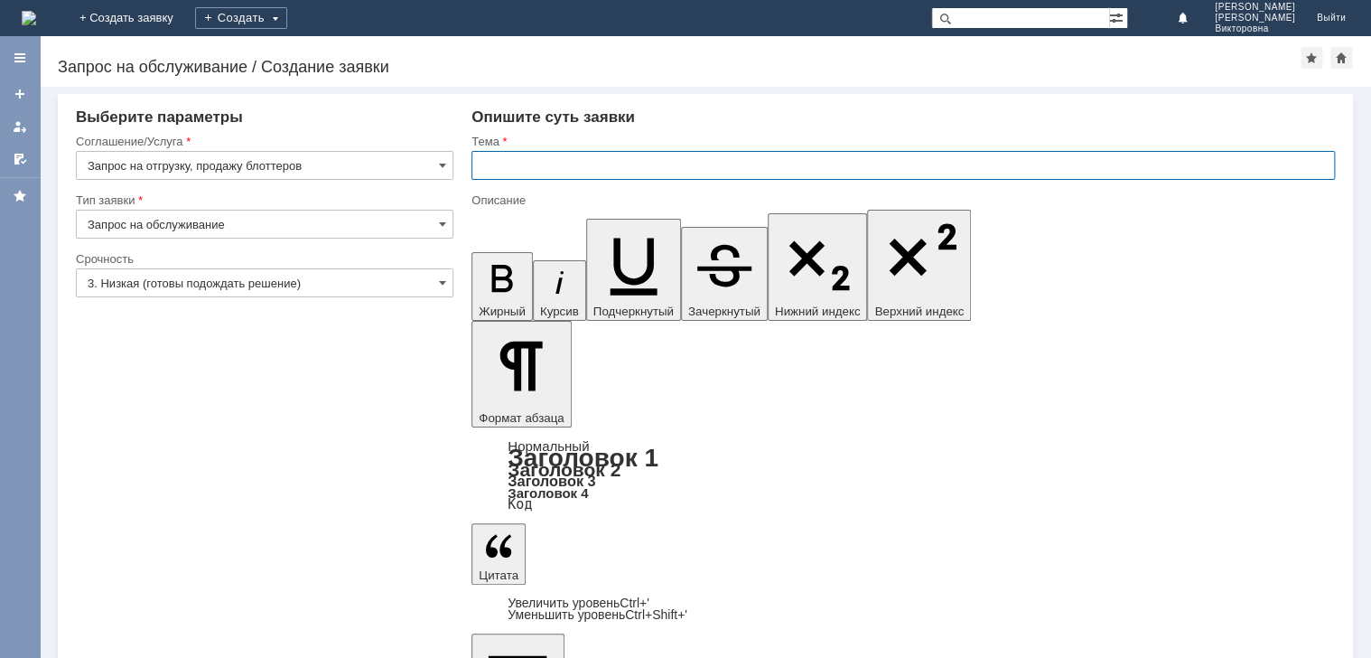
click at [535, 169] on input "text" at bounding box center [902, 165] width 863 height 29
type input "Блоттеры"
click at [154, 298] on div at bounding box center [265, 303] width 378 height 13
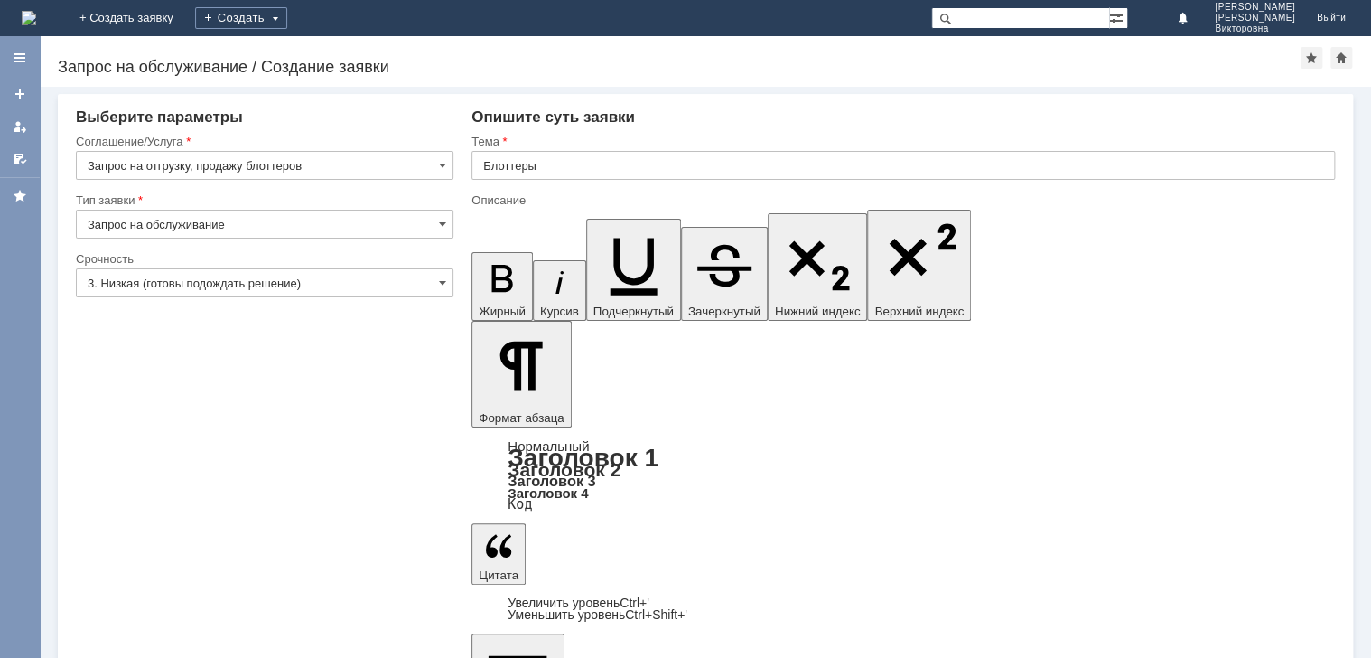
click at [136, 281] on input "3. Низкая (готовы подождать решение)" at bounding box center [265, 282] width 378 height 29
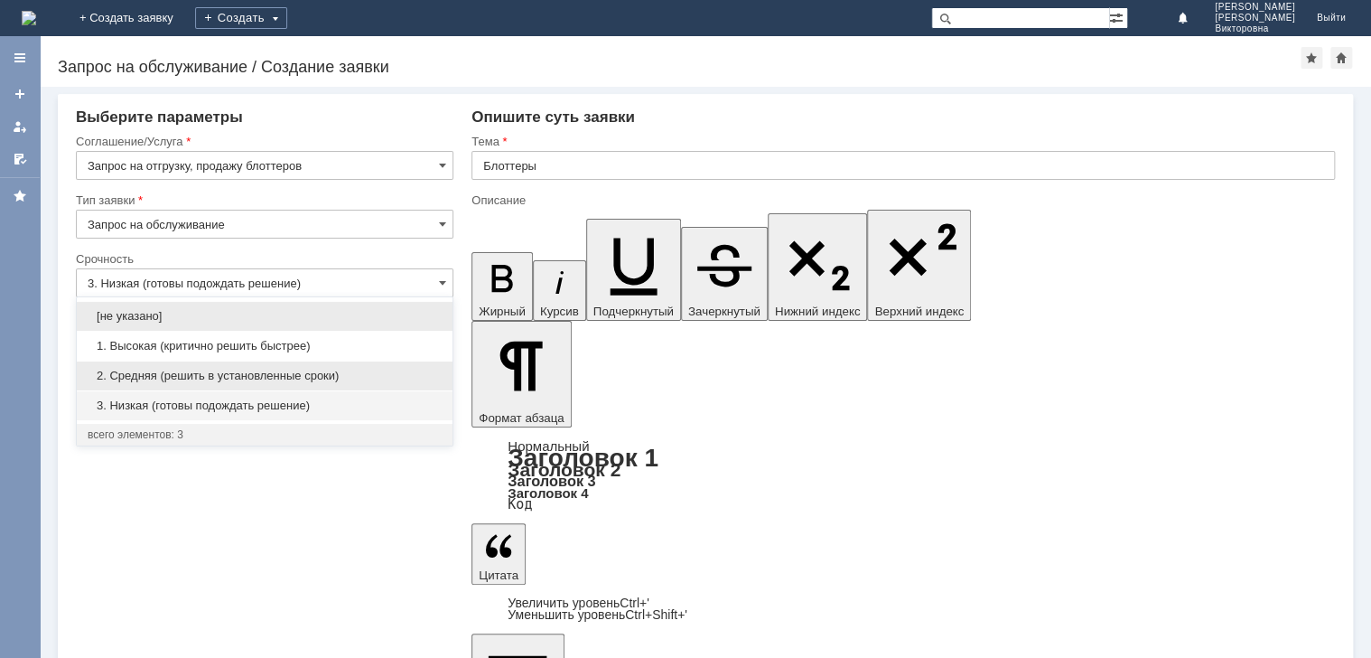
click at [154, 371] on span "2. Средняя (решить в установленные сроки)" at bounding box center [265, 375] width 354 height 14
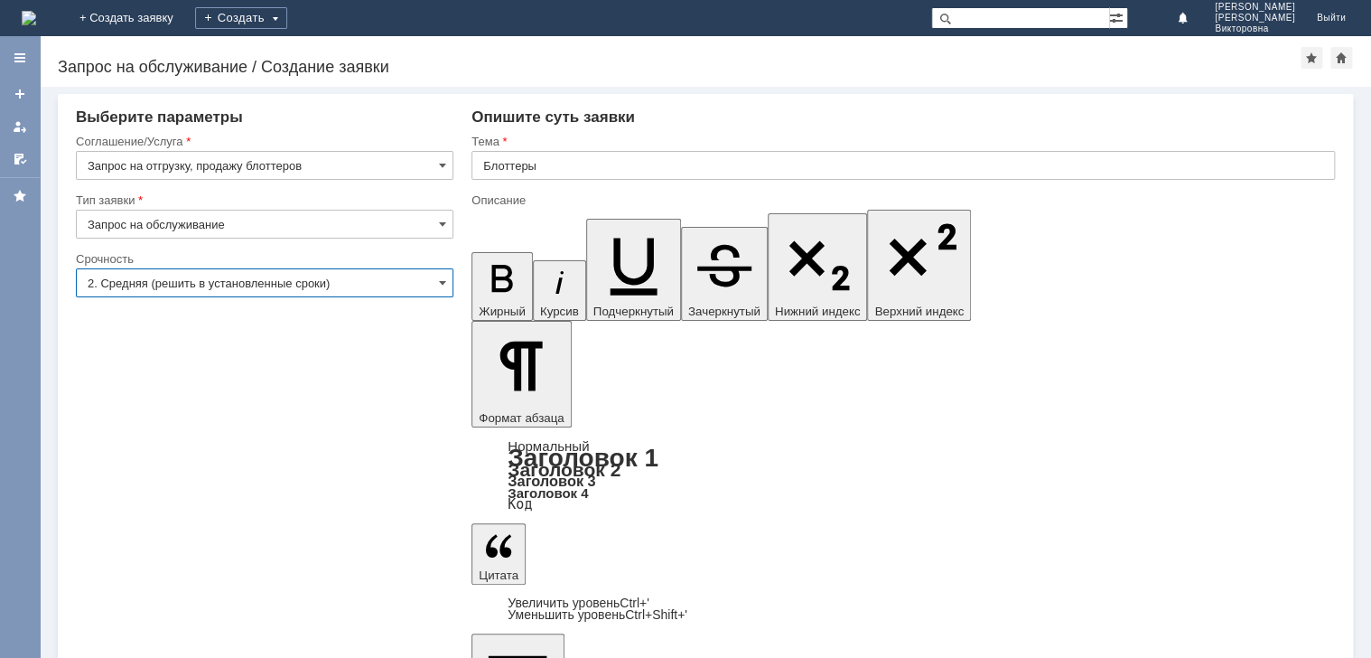
type input "2. Средняя (решить в установленные сроки)"
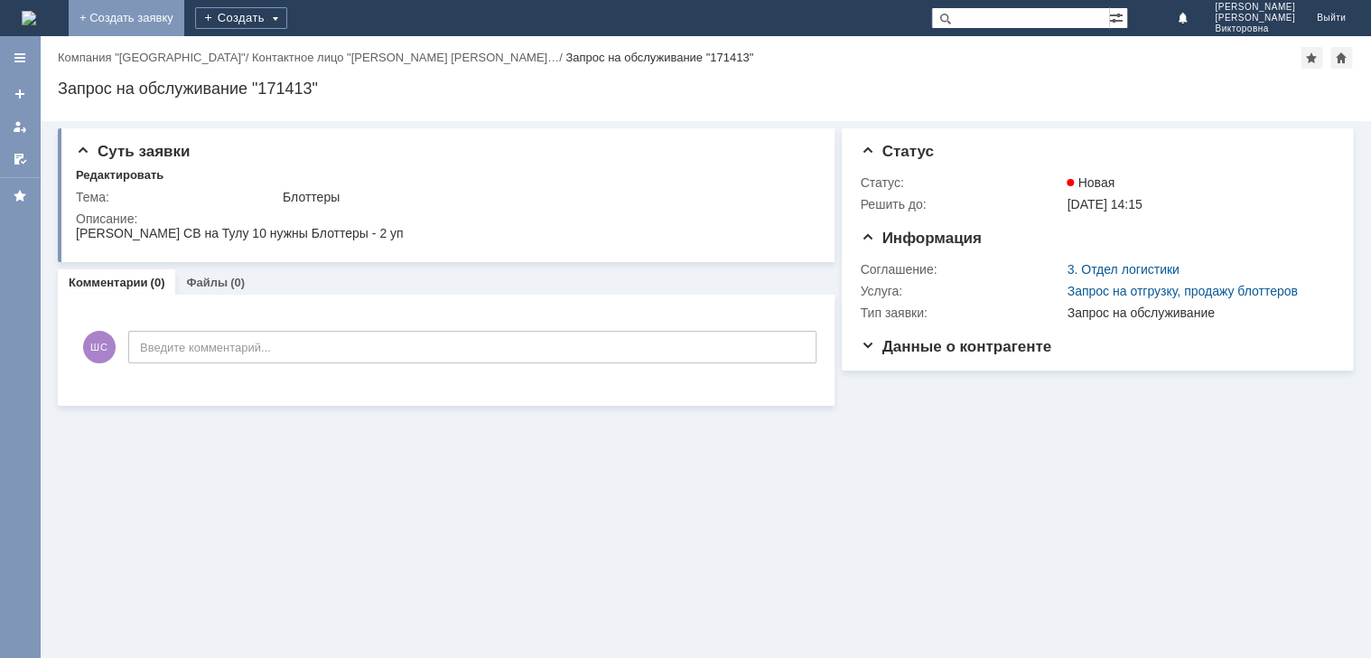
click at [184, 13] on link "+ Создать заявку" at bounding box center [127, 18] width 116 height 36
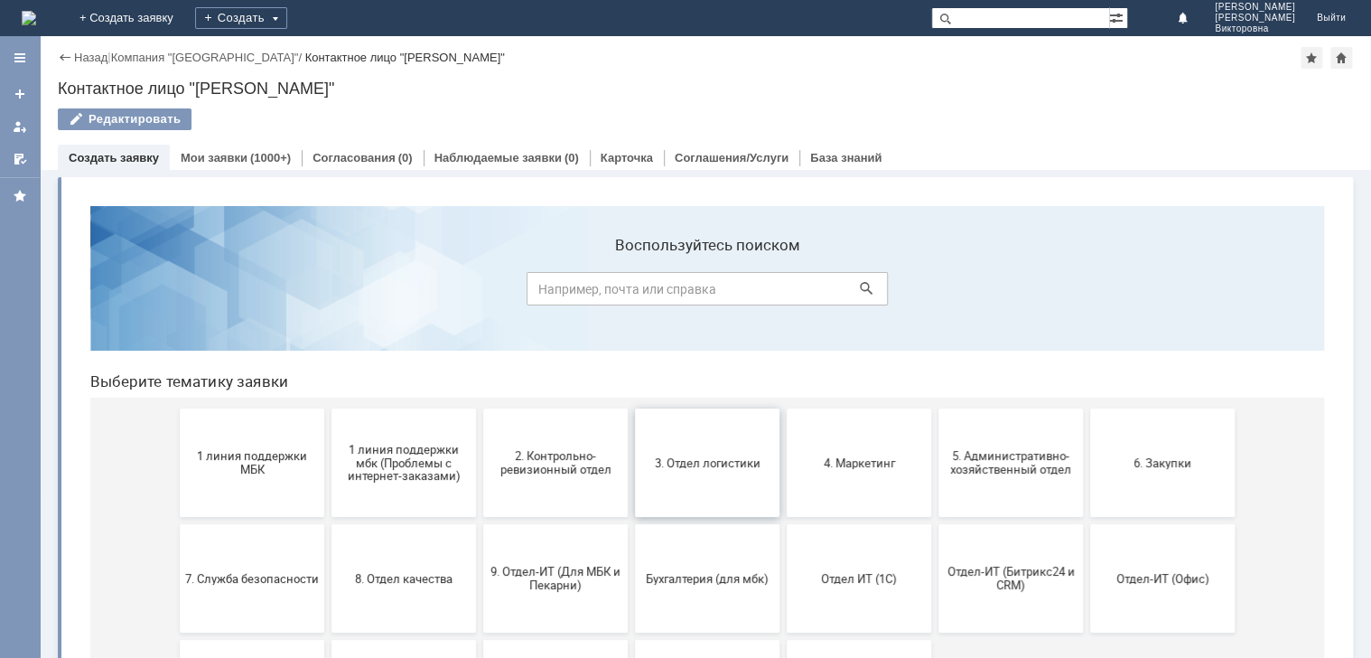
click at [676, 471] on button "3. Отдел логистики" at bounding box center [707, 462] width 145 height 108
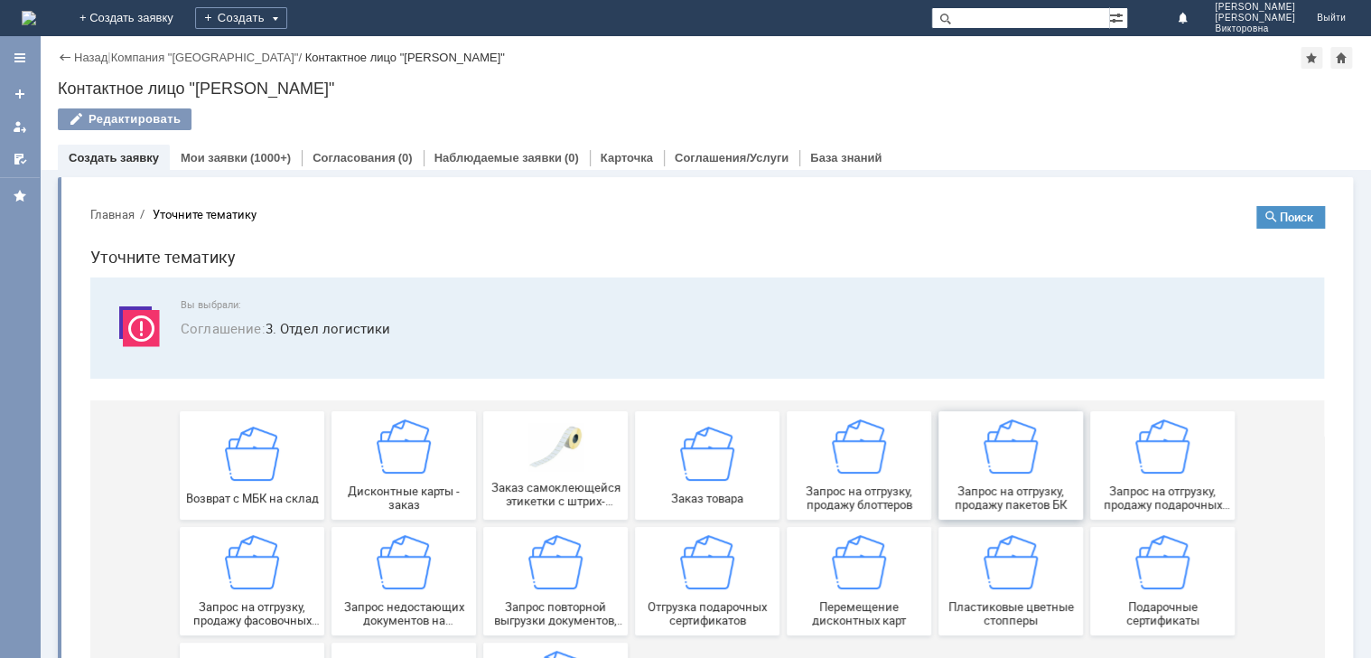
click at [1000, 468] on img at bounding box center [1011, 446] width 54 height 54
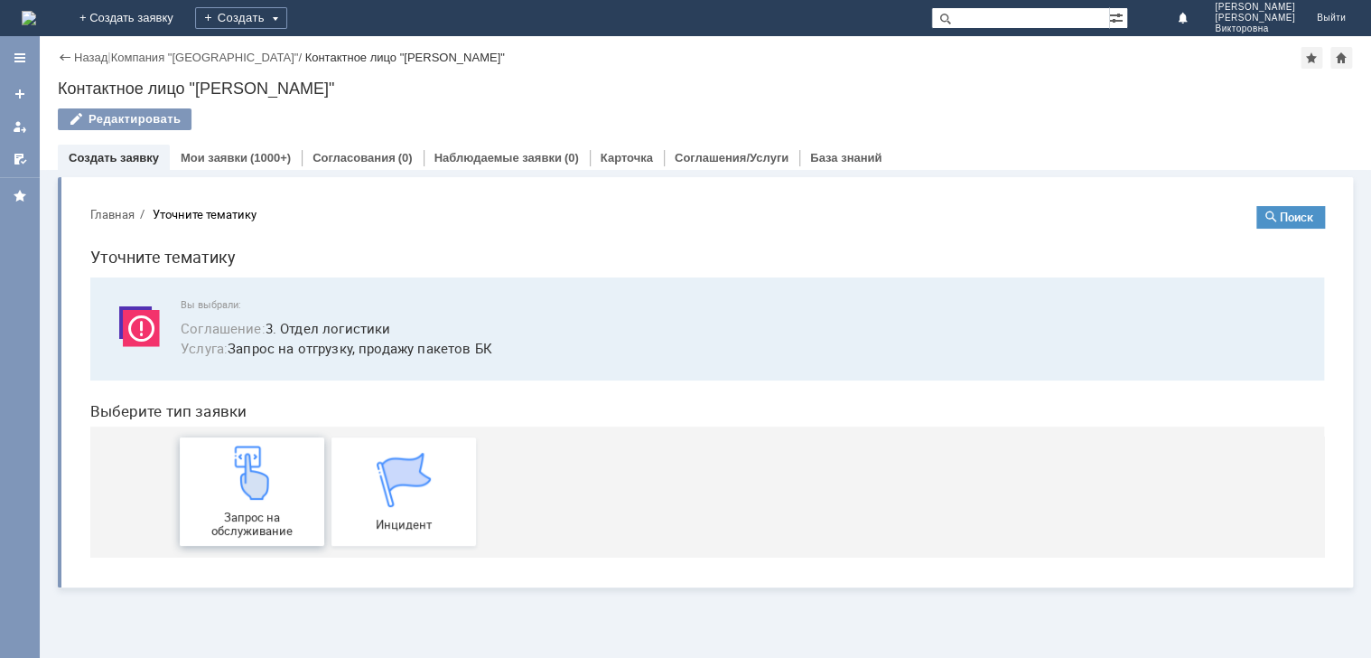
click at [271, 479] on img at bounding box center [252, 472] width 54 height 54
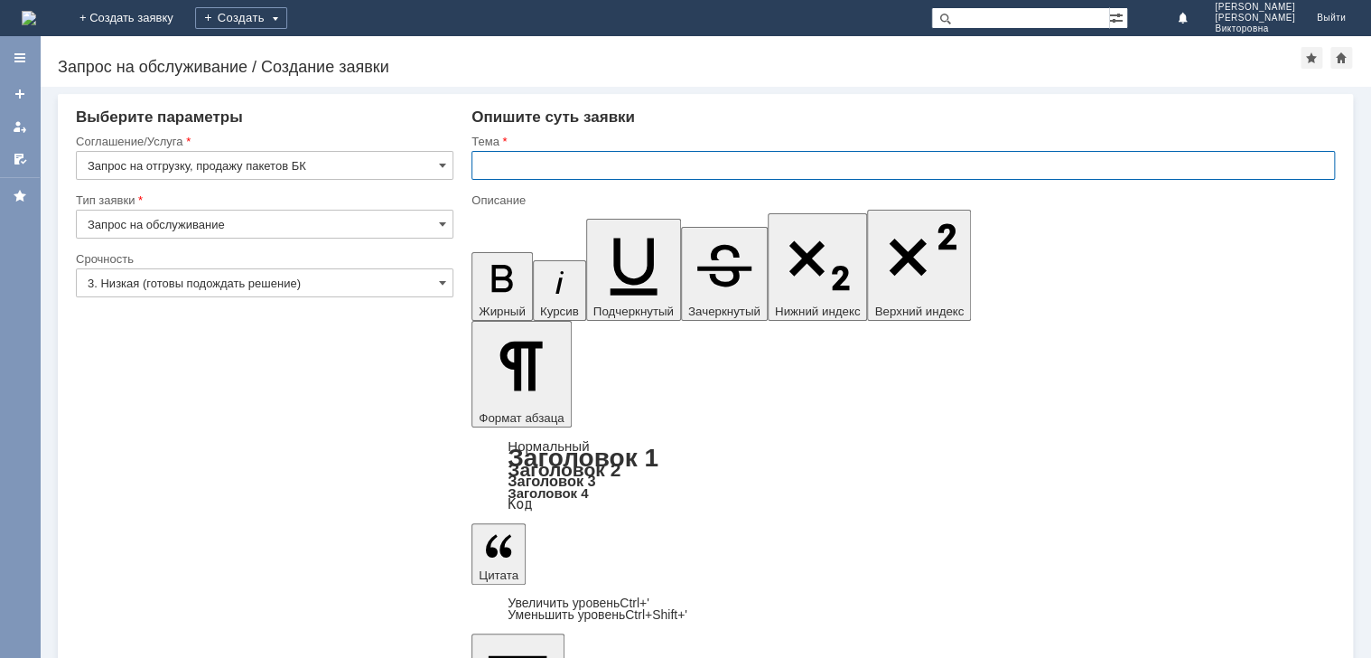
click at [512, 160] on input "text" at bounding box center [902, 165] width 863 height 29
type input "Пакеты"
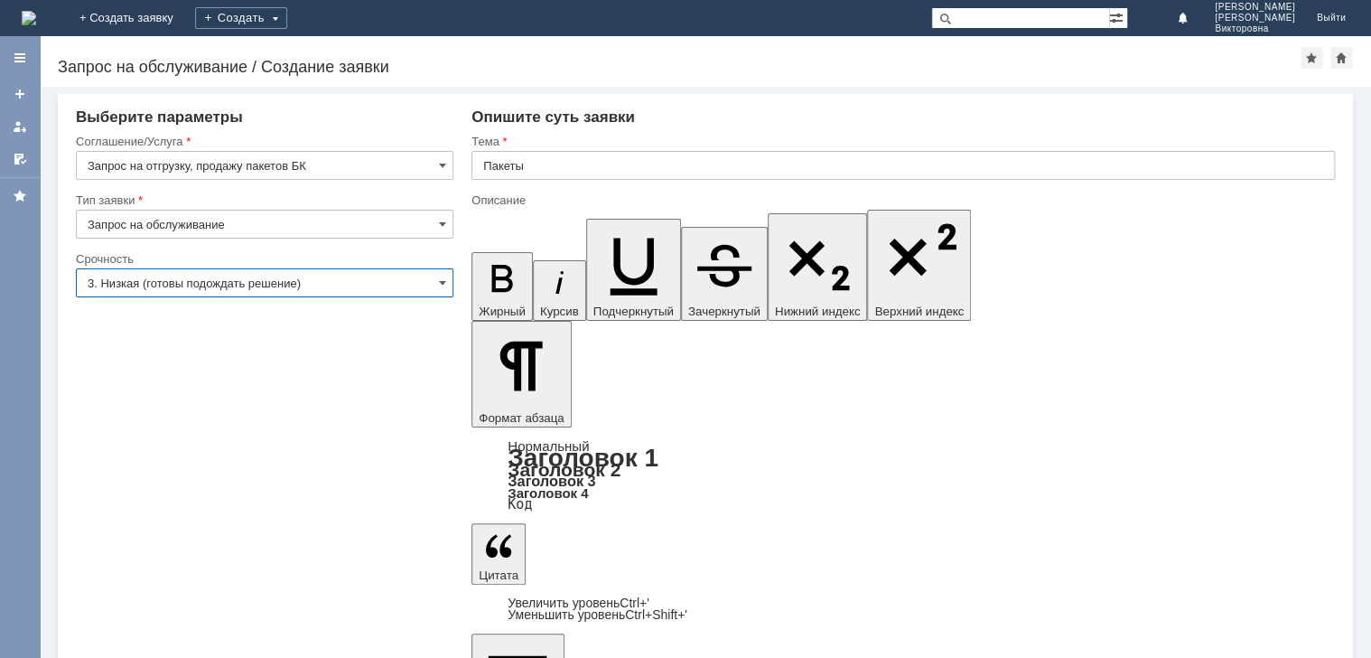
click at [358, 281] on input "3. Низкая (готовы подождать решение)" at bounding box center [265, 282] width 378 height 29
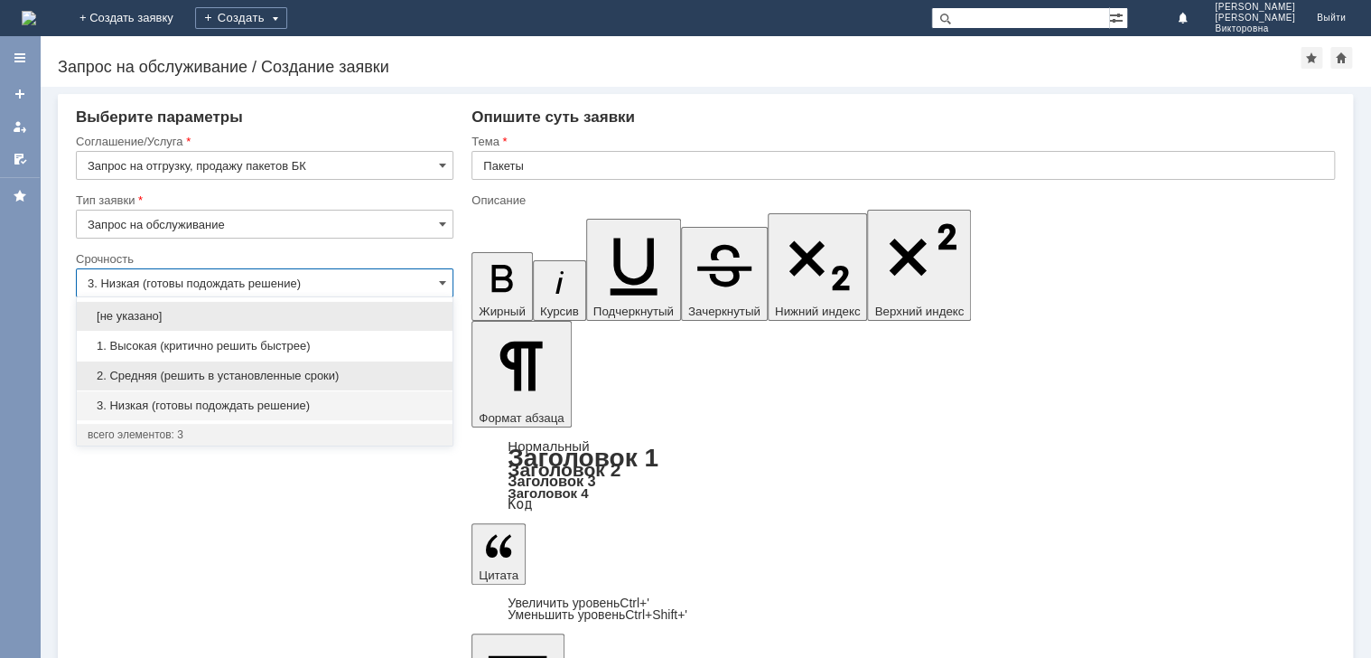
click at [249, 383] on div "2. Средняя (решить в установленные сроки)" at bounding box center [265, 375] width 376 height 29
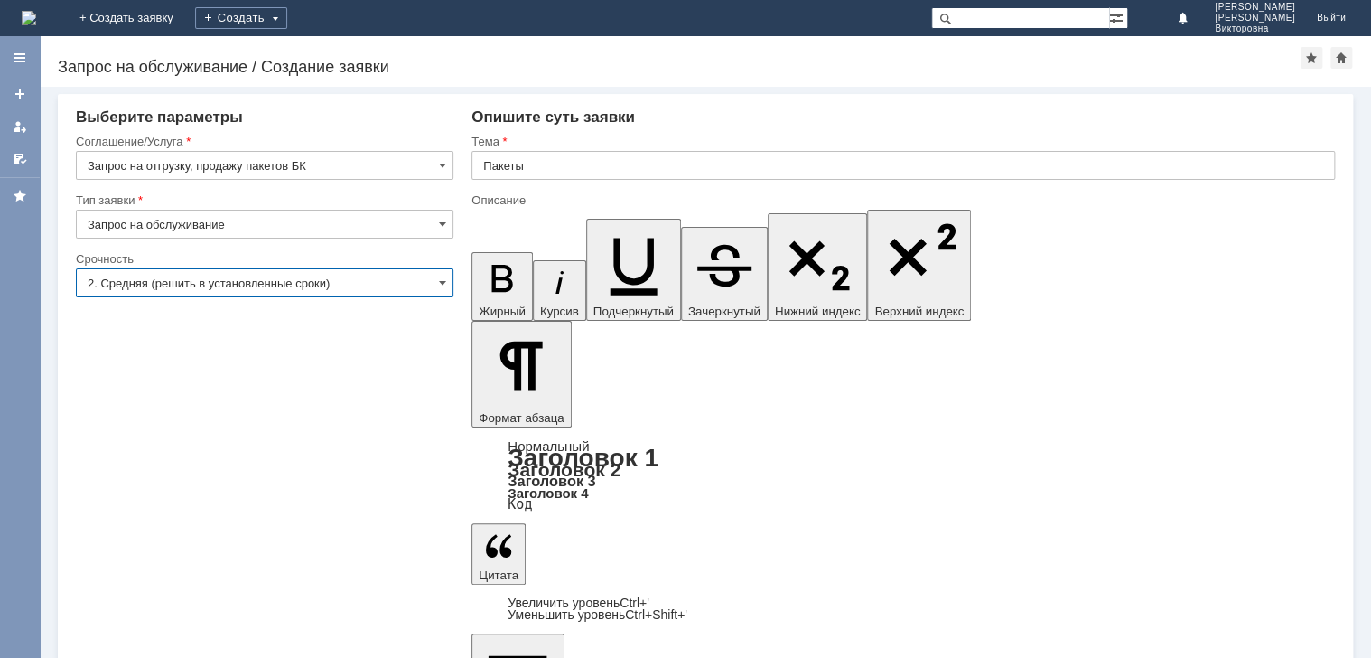
type input "2. Средняя (решить в установленные сроки)"
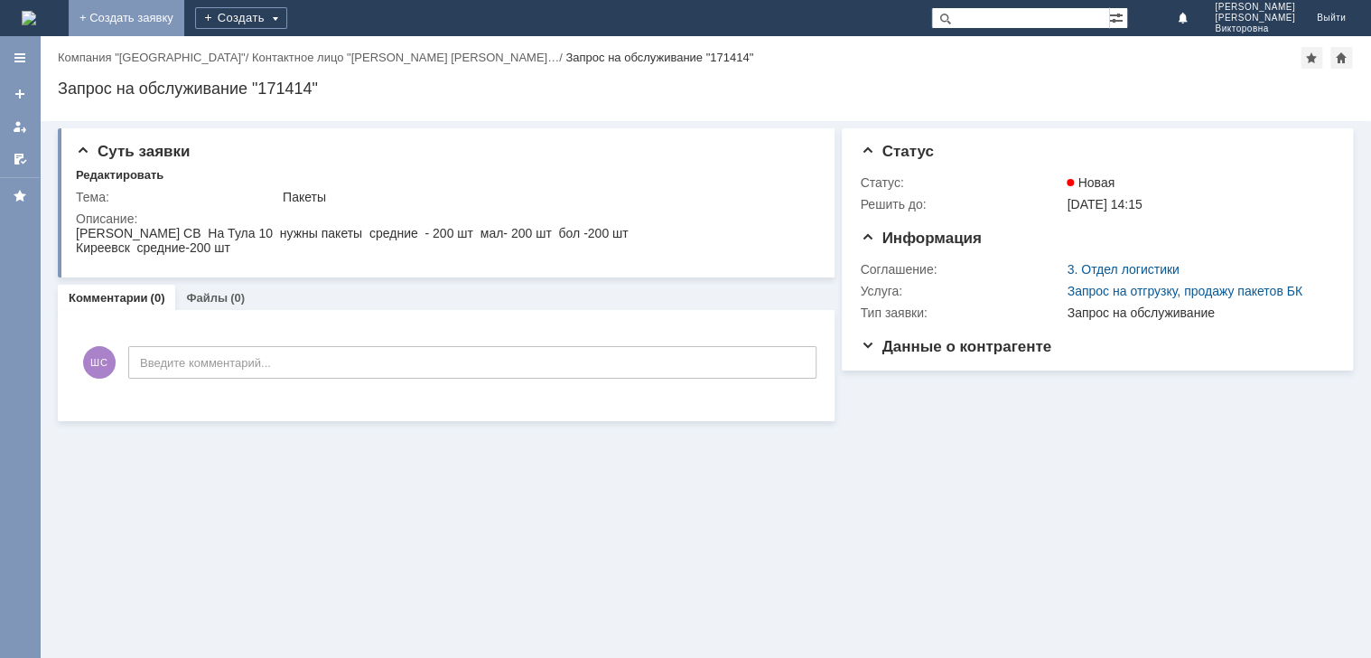
click at [184, 16] on link "+ Создать заявку" at bounding box center [127, 18] width 116 height 36
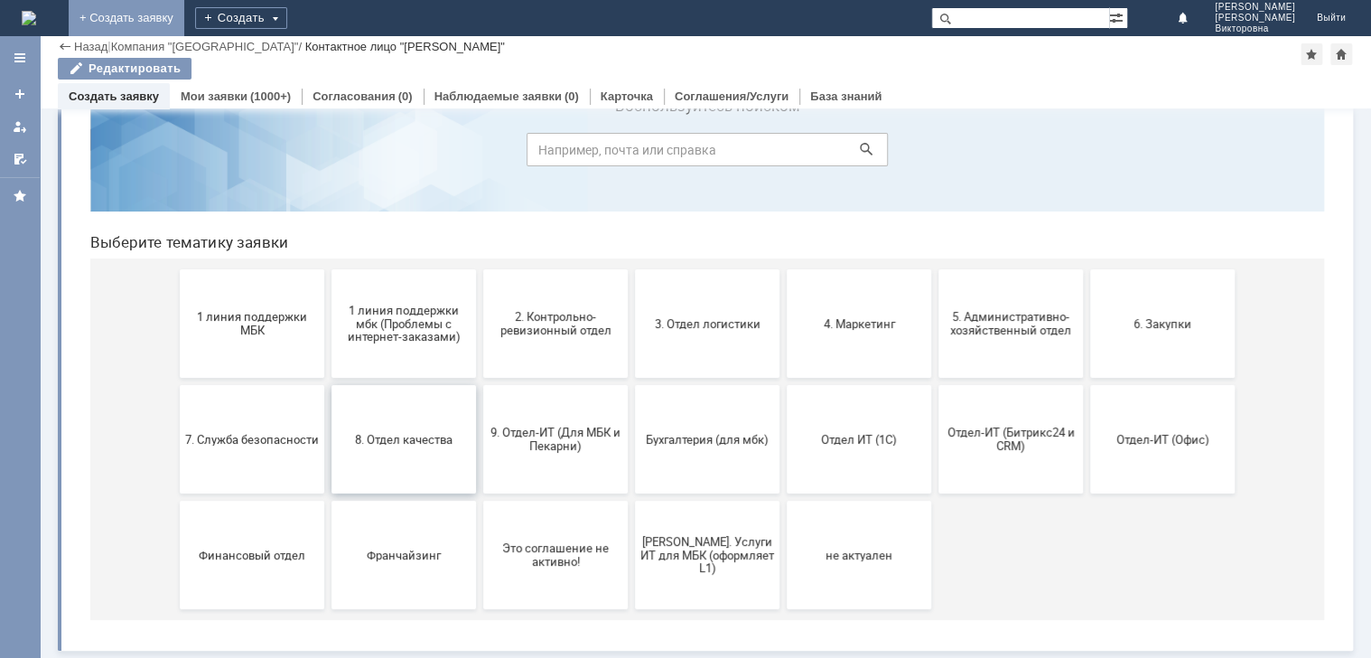
scroll to position [78, 0]
click at [684, 328] on span "3. Отдел логистики" at bounding box center [707, 323] width 134 height 14
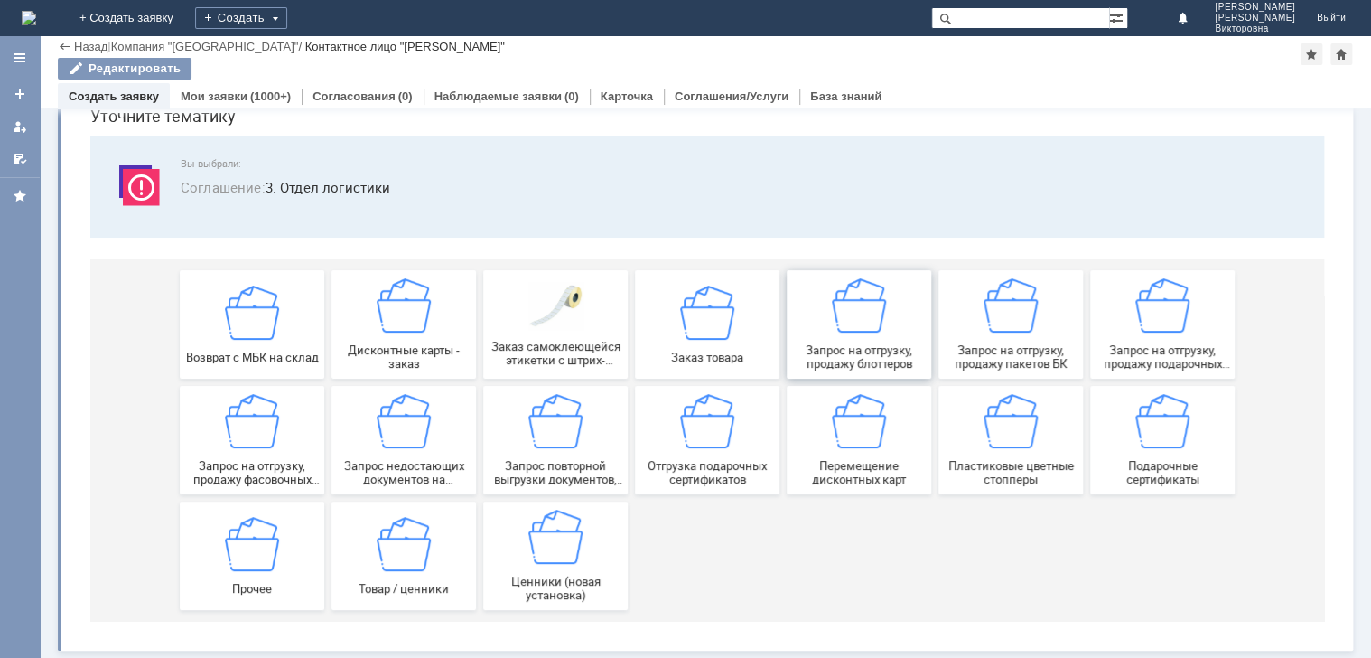
scroll to position [79, 0]
click at [712, 421] on img at bounding box center [707, 421] width 54 height 54
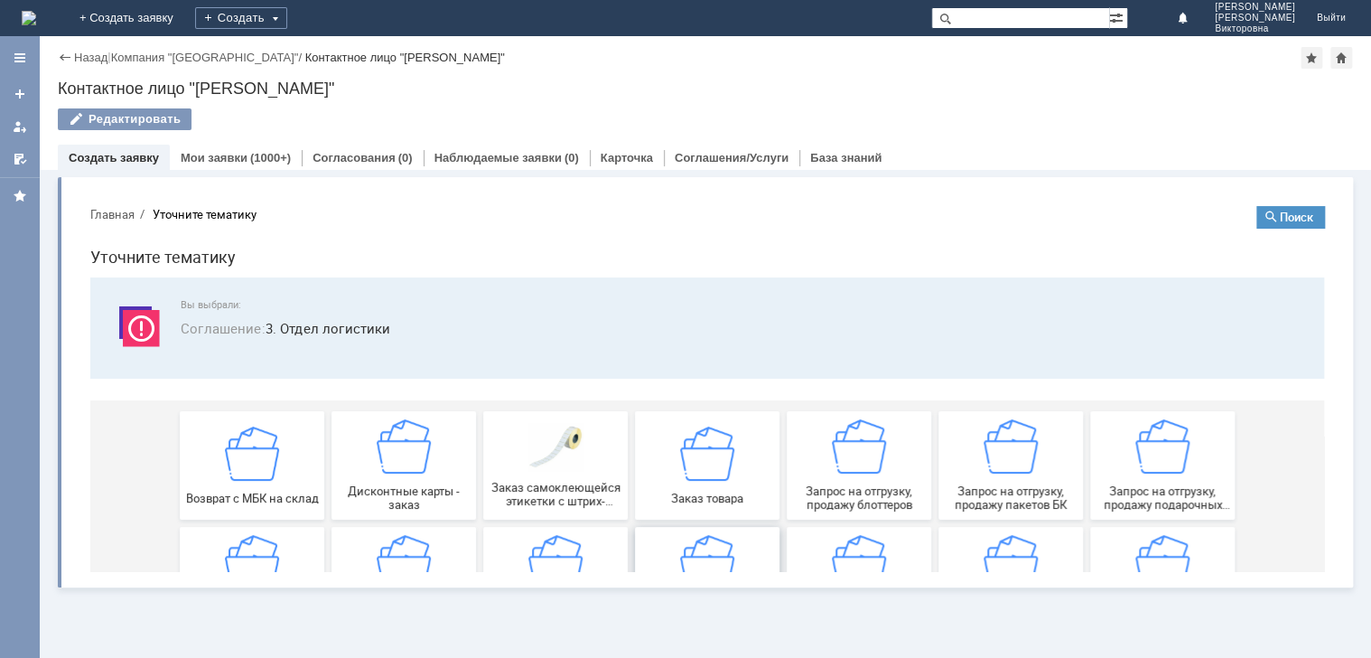
scroll to position [0, 0]
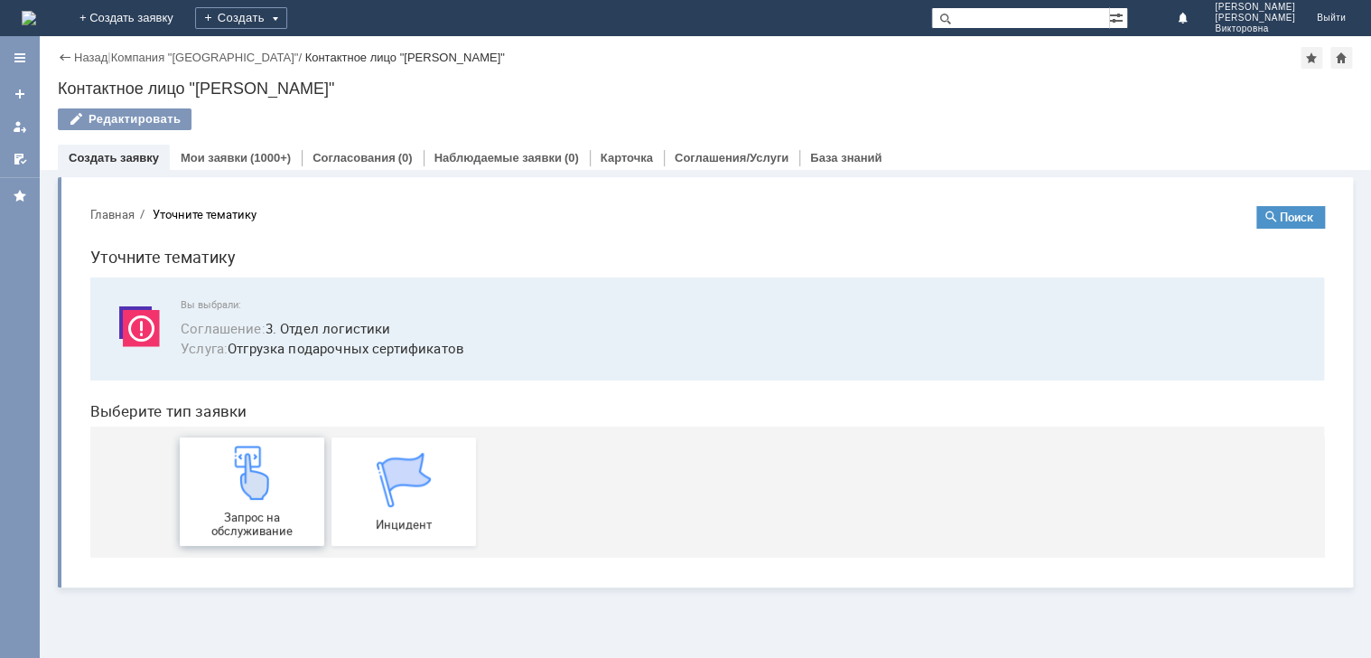
click at [242, 490] on img at bounding box center [252, 472] width 54 height 54
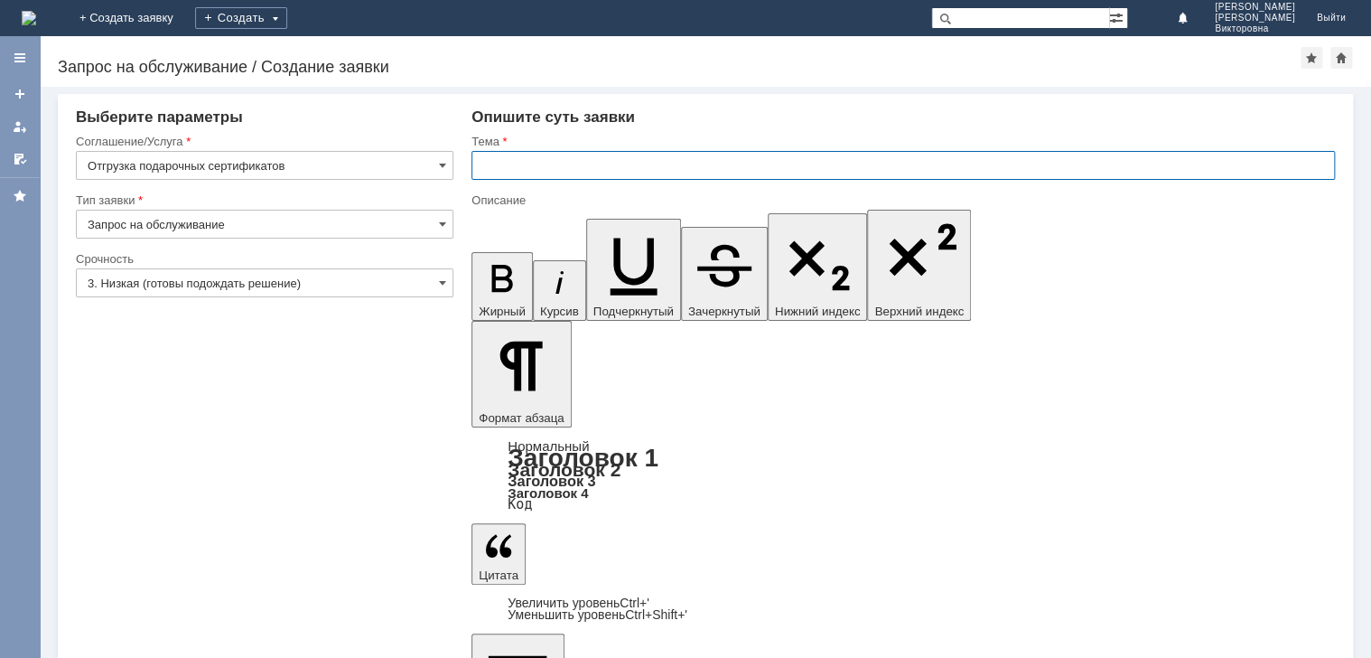
click at [546, 168] on input "text" at bounding box center [902, 165] width 863 height 29
type input "ПС"
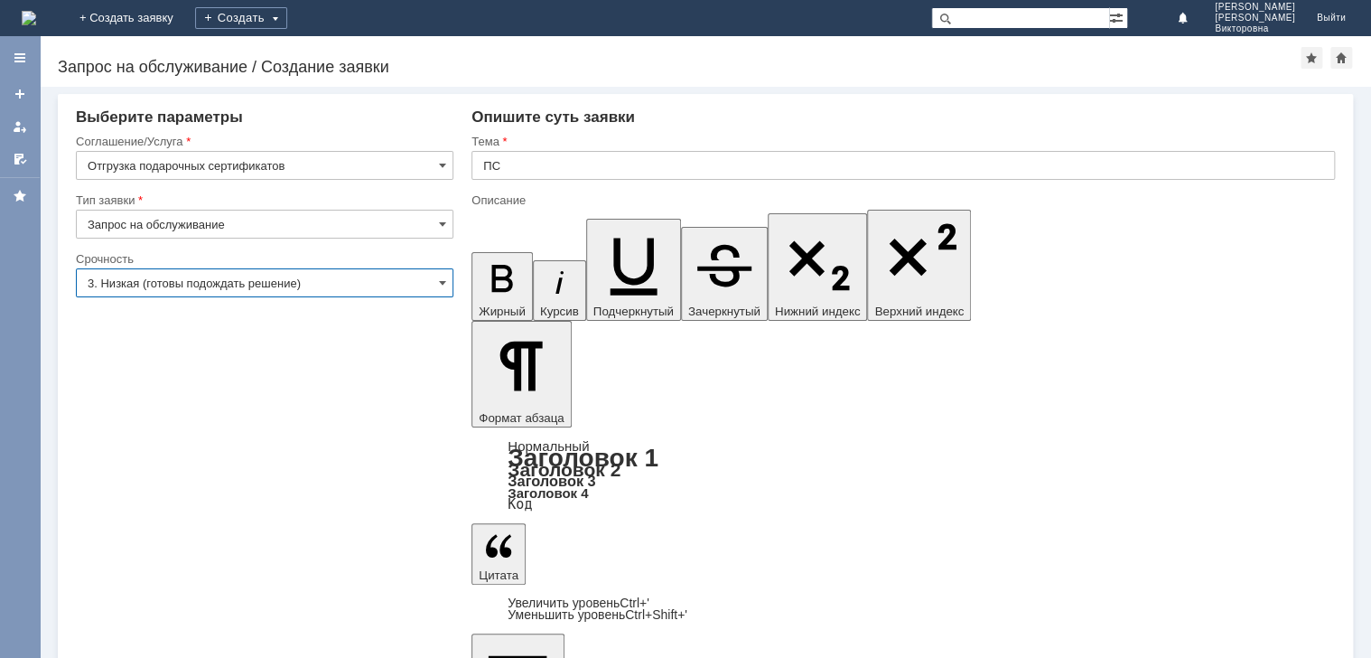
click at [288, 279] on input "3. Низкая (готовы подождать решение)" at bounding box center [265, 282] width 378 height 29
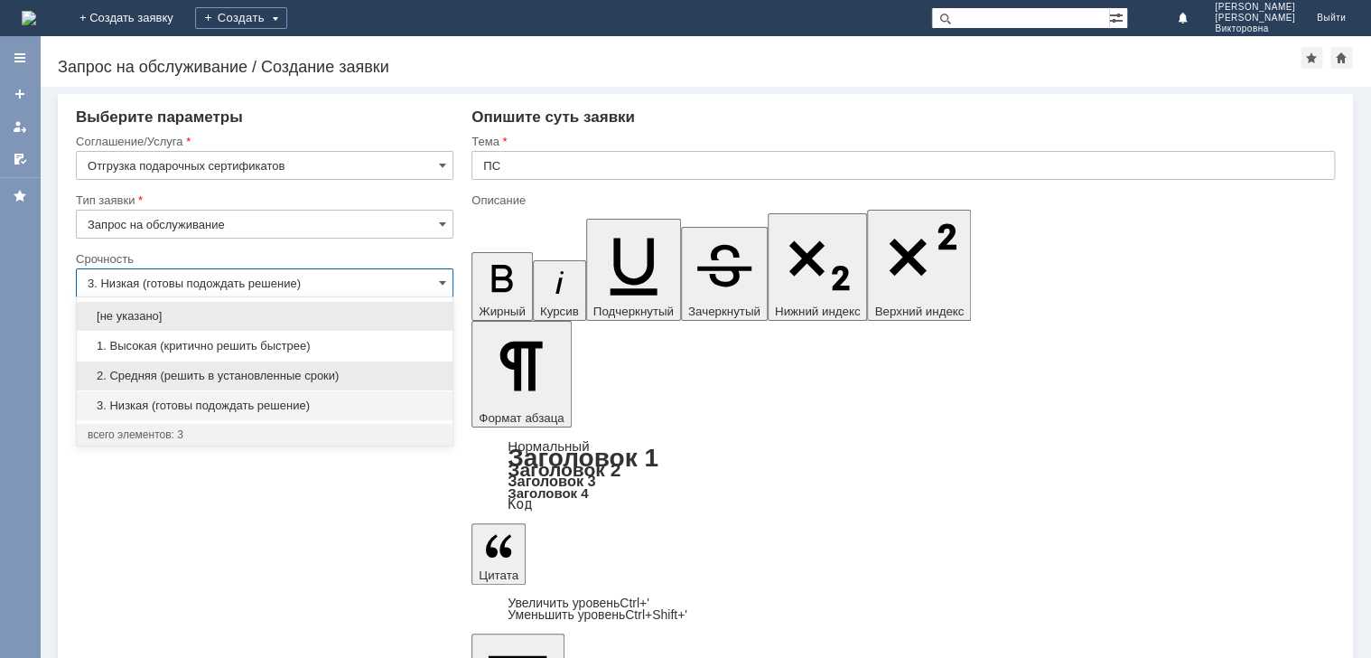
click at [213, 373] on span "2. Средняя (решить в установленные сроки)" at bounding box center [265, 375] width 354 height 14
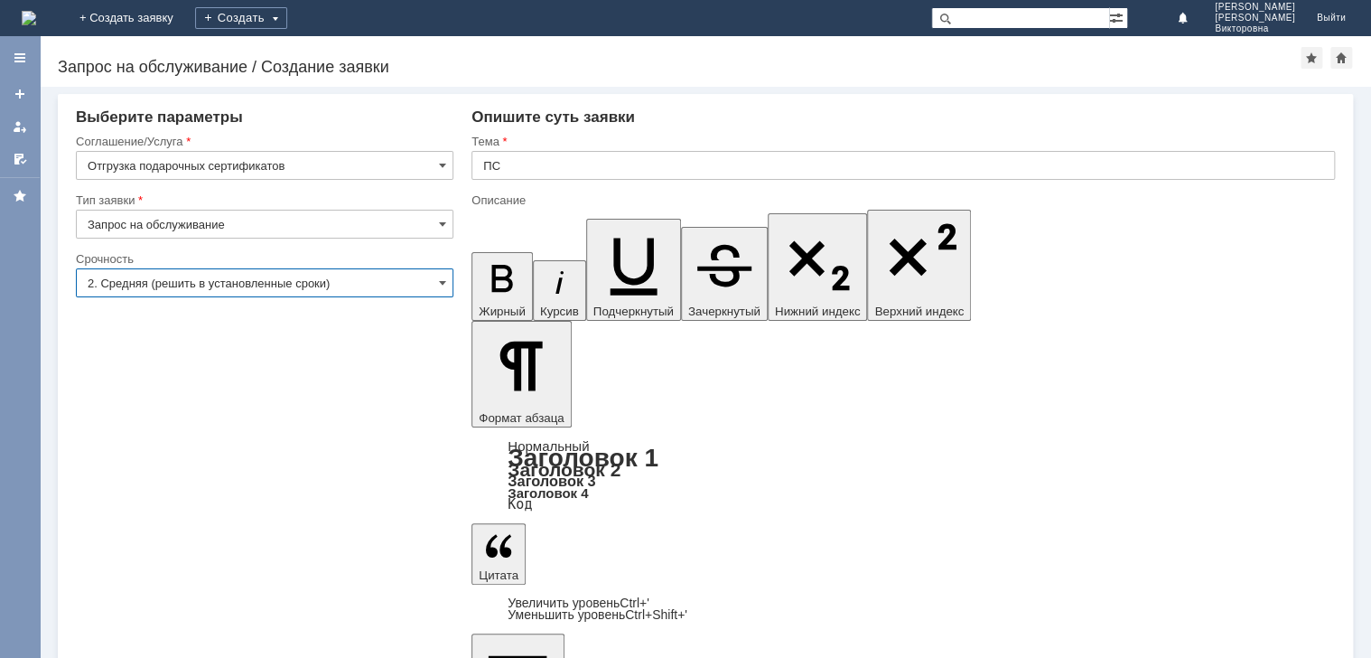
type input "2. Средняя (решить в установленные сроки)"
